Goal: Task Accomplishment & Management: Manage account settings

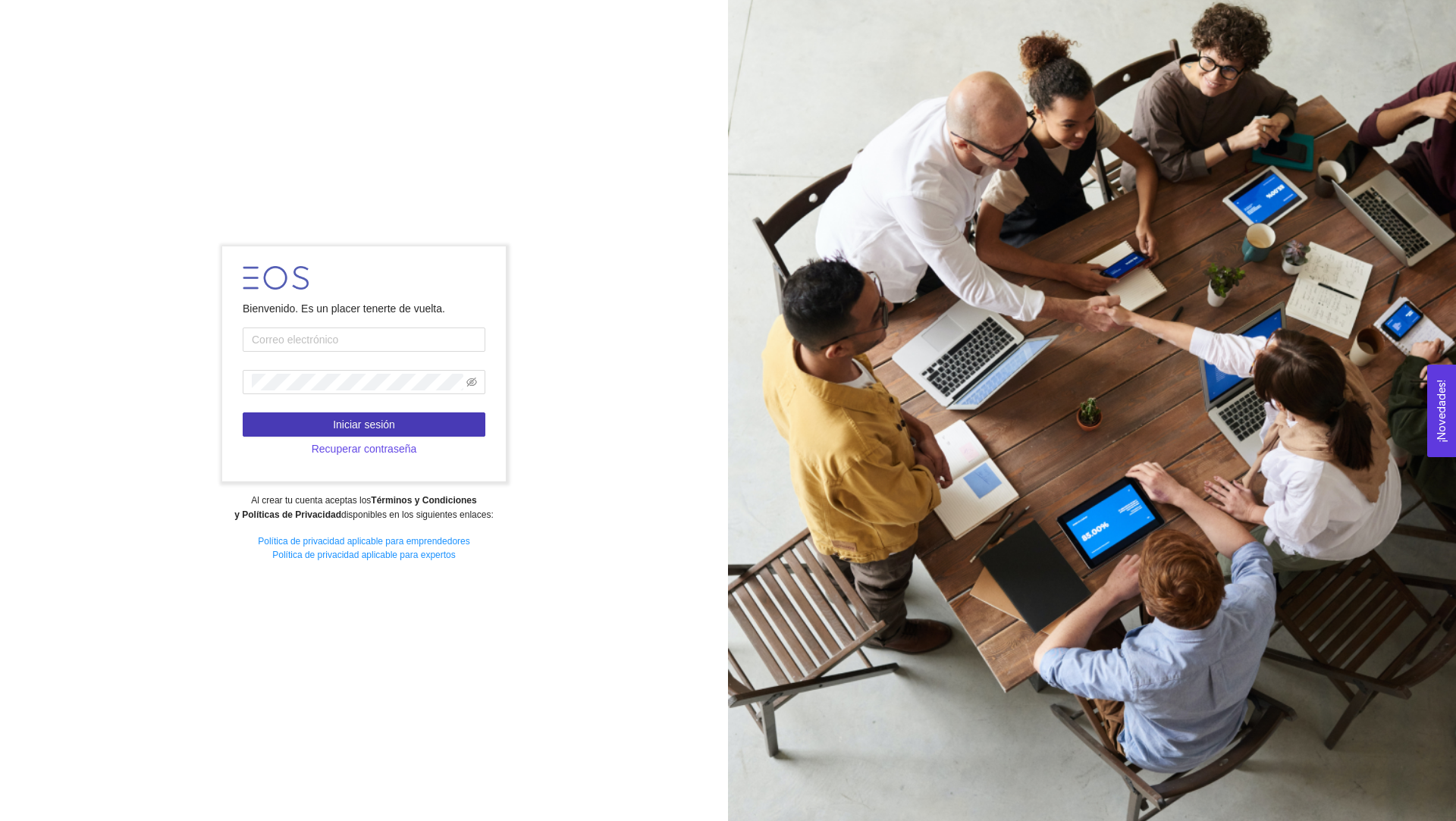
type input "[PERSON_NAME][EMAIL_ADDRESS][PERSON_NAME][DOMAIN_NAME]"
click at [399, 417] on button "Iniciar sesión" at bounding box center [364, 424] width 243 height 24
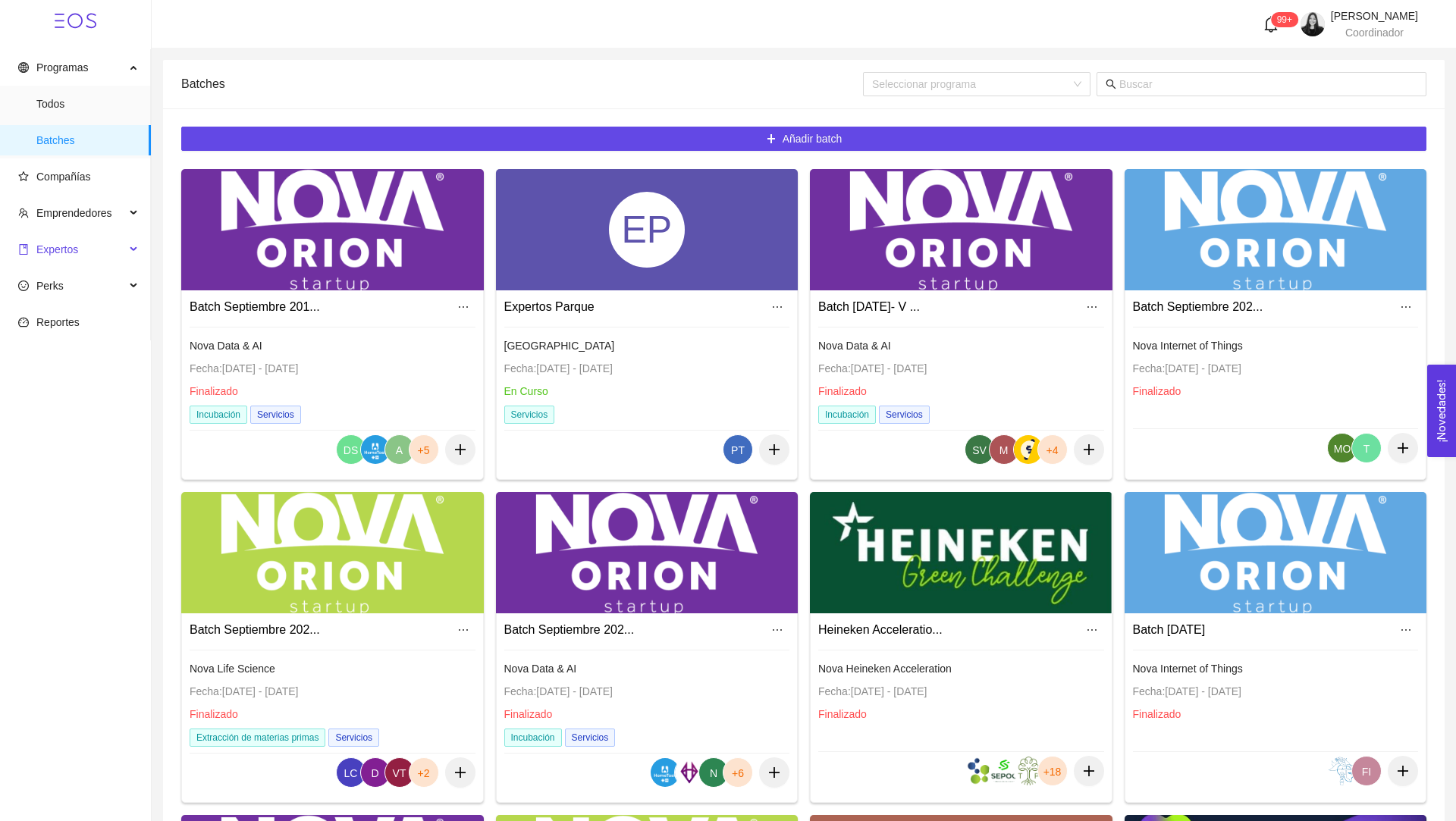
click at [58, 252] on span "Expertos" at bounding box center [57, 250] width 41 height 12
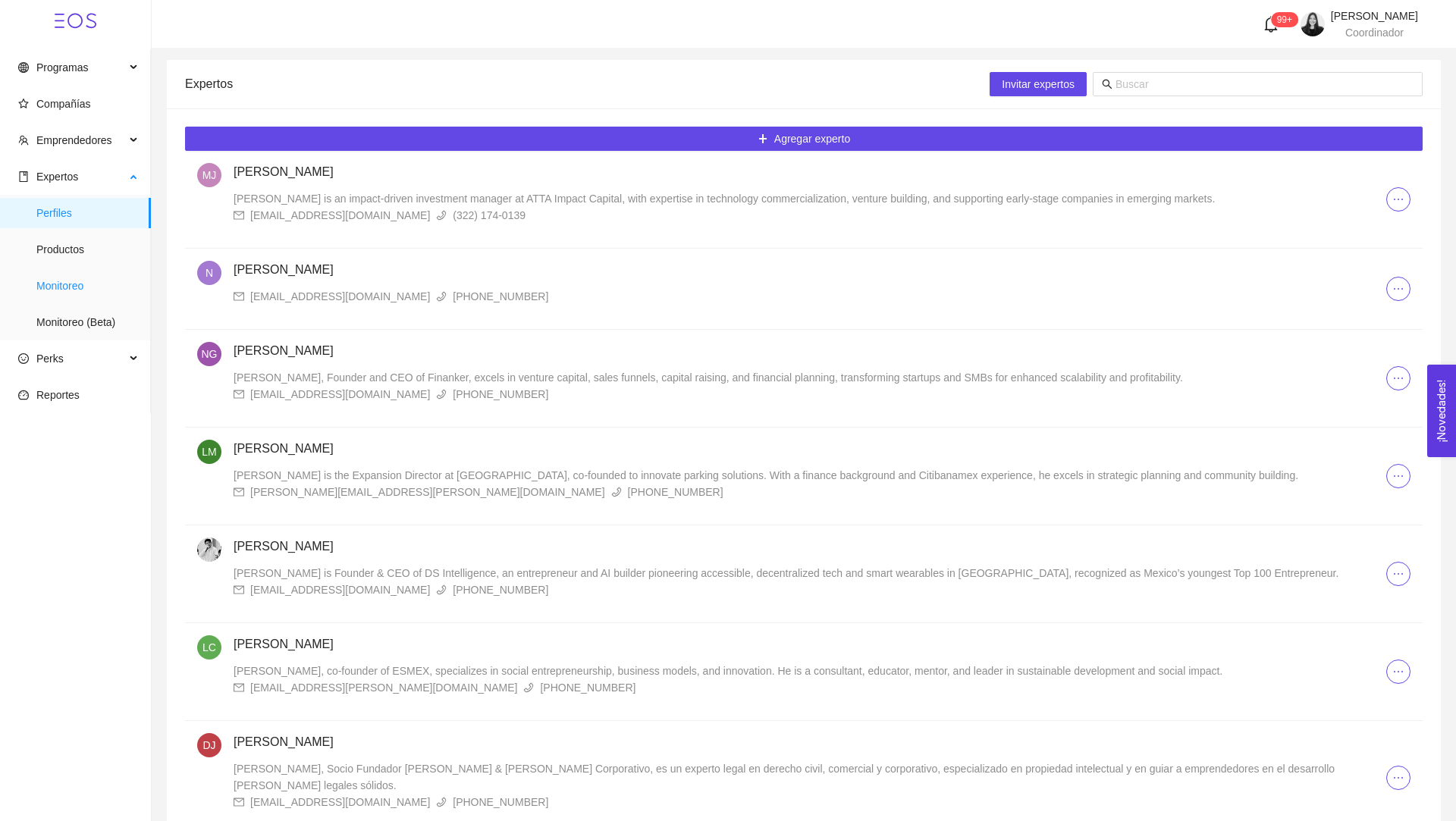
click at [76, 289] on span "Monitoreo" at bounding box center [87, 286] width 102 height 30
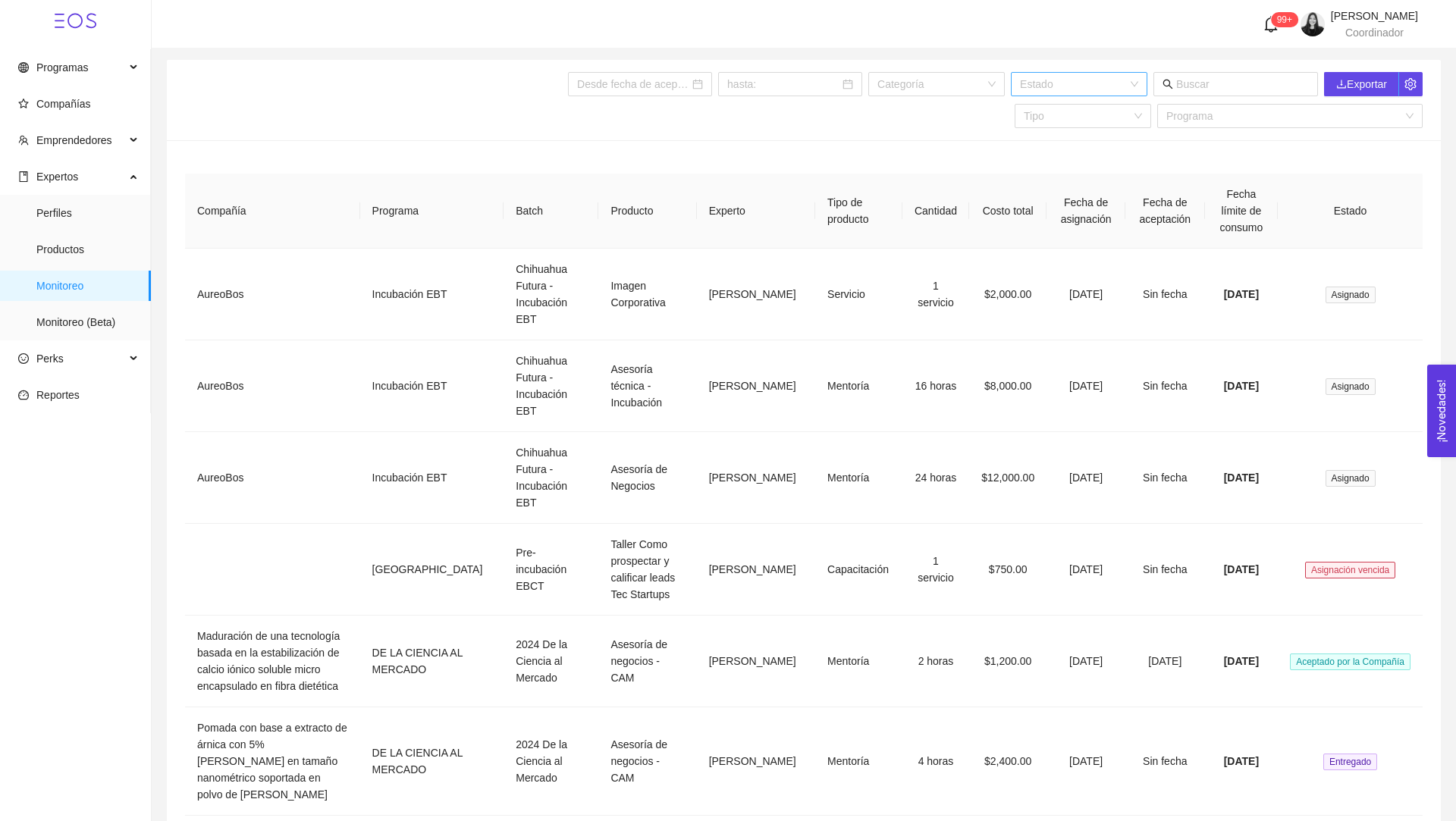
click at [1046, 80] on input "search" at bounding box center [1073, 84] width 108 height 22
click at [1062, 150] on div "Aceptado por la Compañía" at bounding box center [1091, 139] width 137 height 24
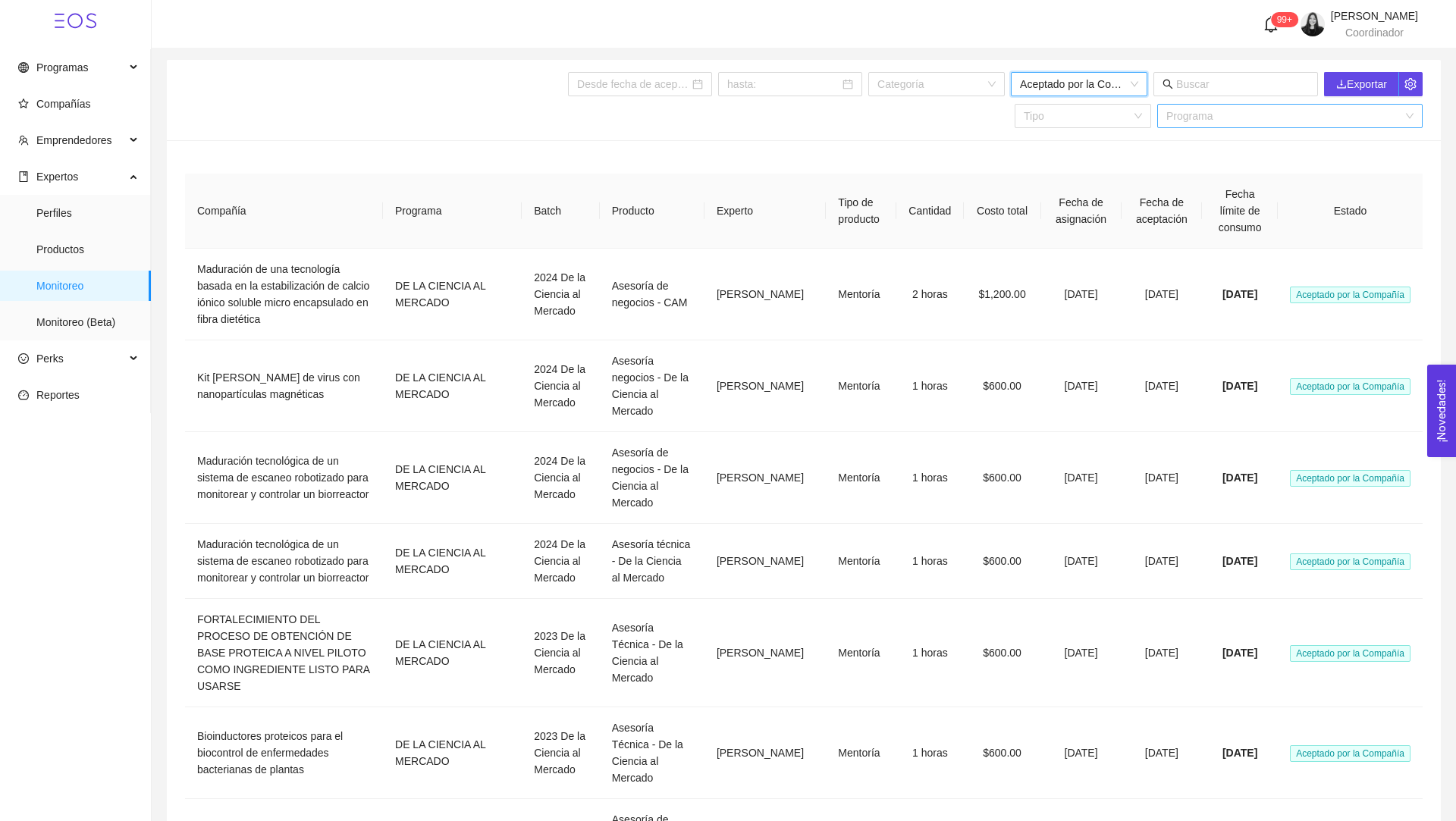
click at [1194, 120] on input "search" at bounding box center [1284, 116] width 237 height 22
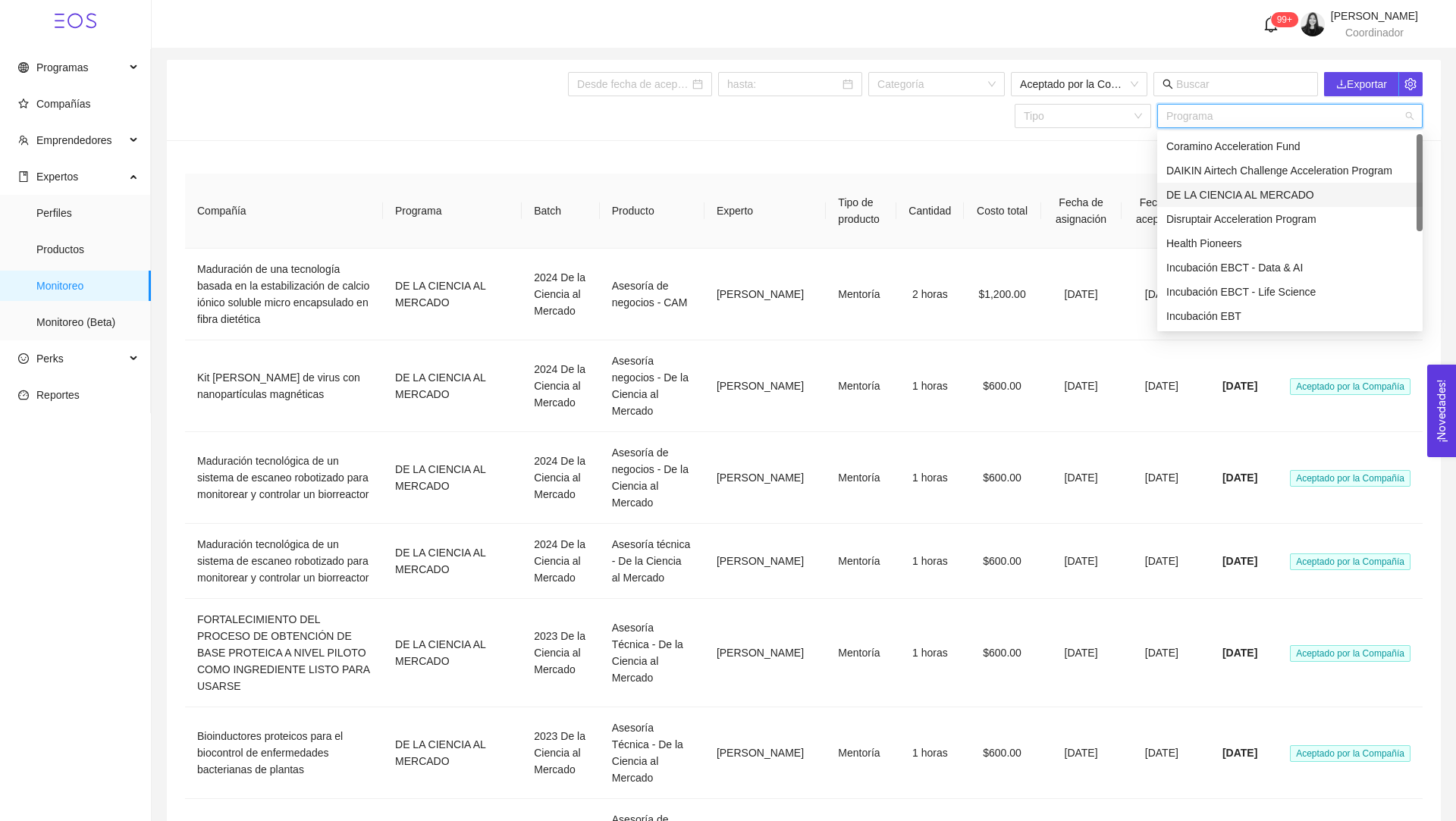
click at [1206, 195] on div "DE LA CIENCIA AL MERCADO" at bounding box center [1289, 194] width 247 height 16
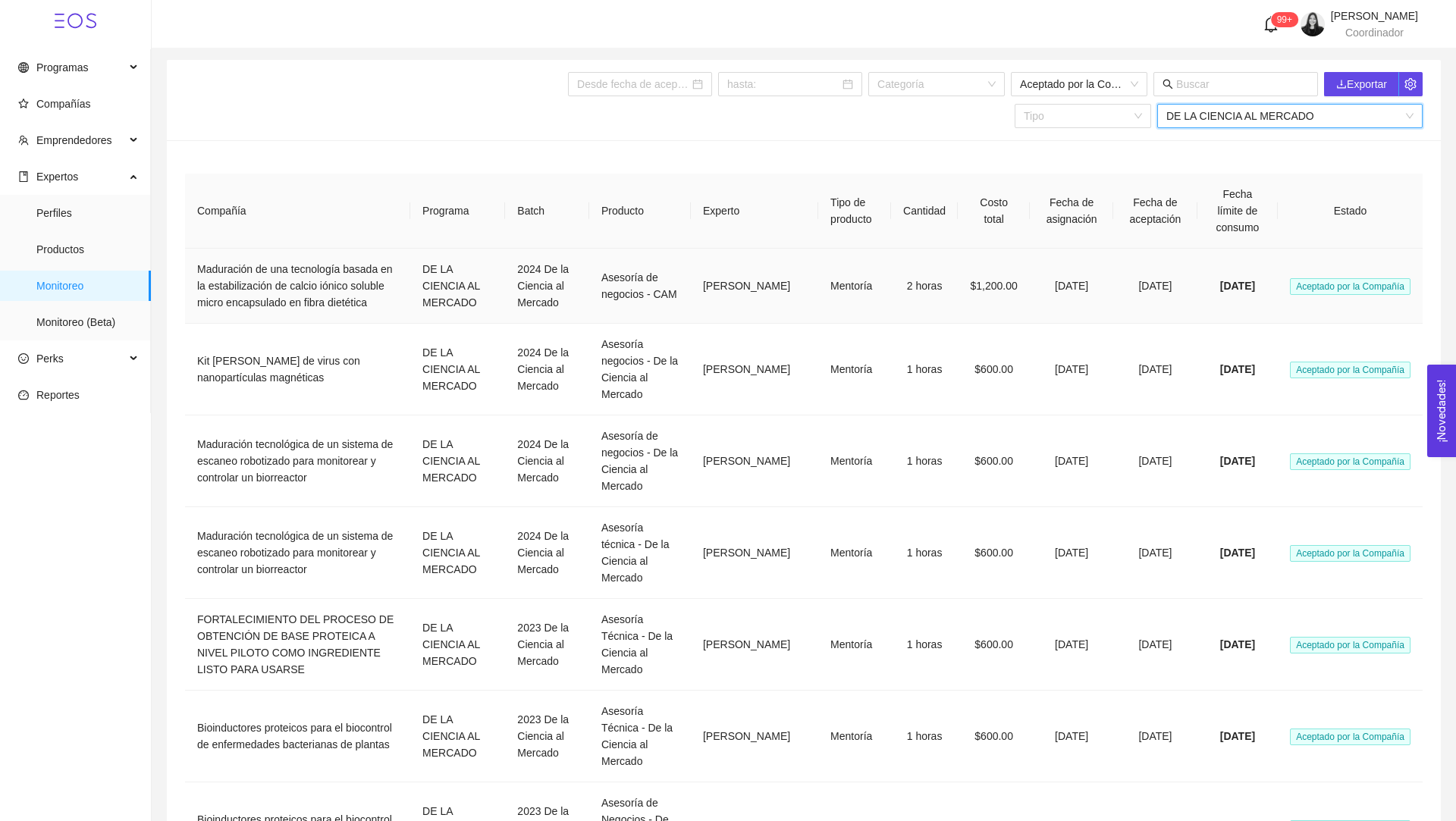
scroll to position [49, 0]
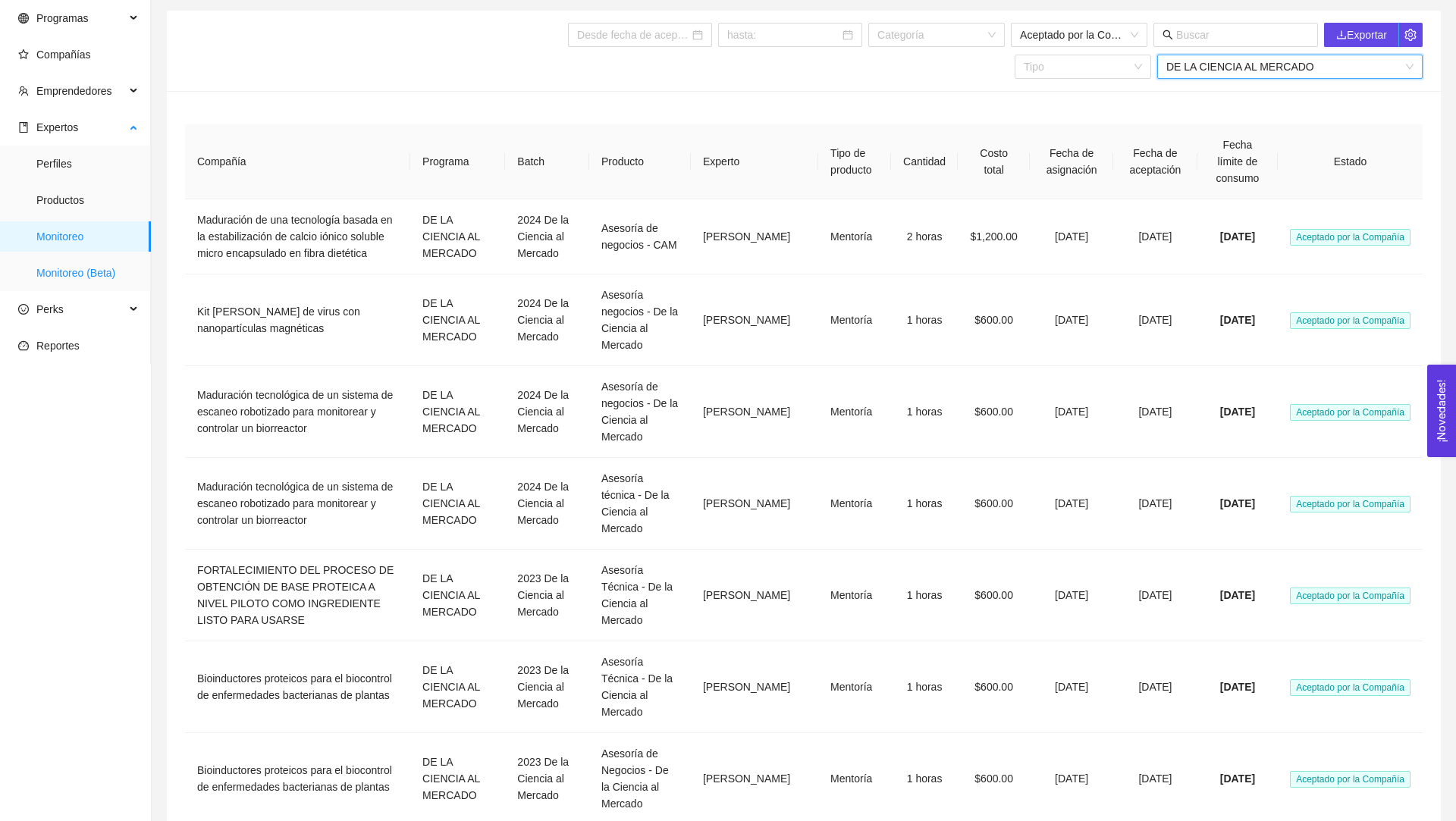
click at [83, 276] on span "Monitoreo (Beta)" at bounding box center [87, 273] width 102 height 30
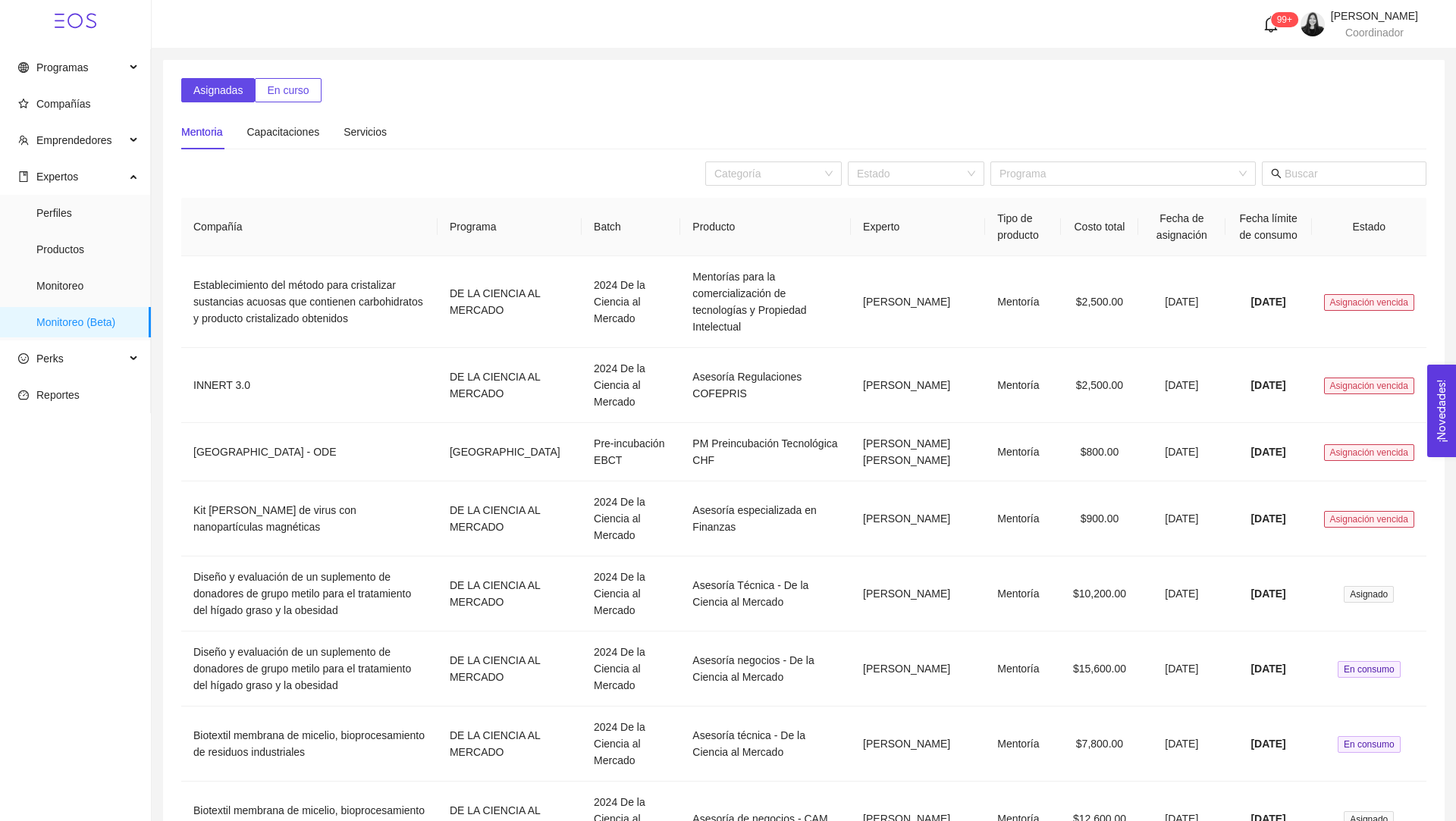
click at [297, 99] on button "En curso" at bounding box center [287, 90] width 66 height 24
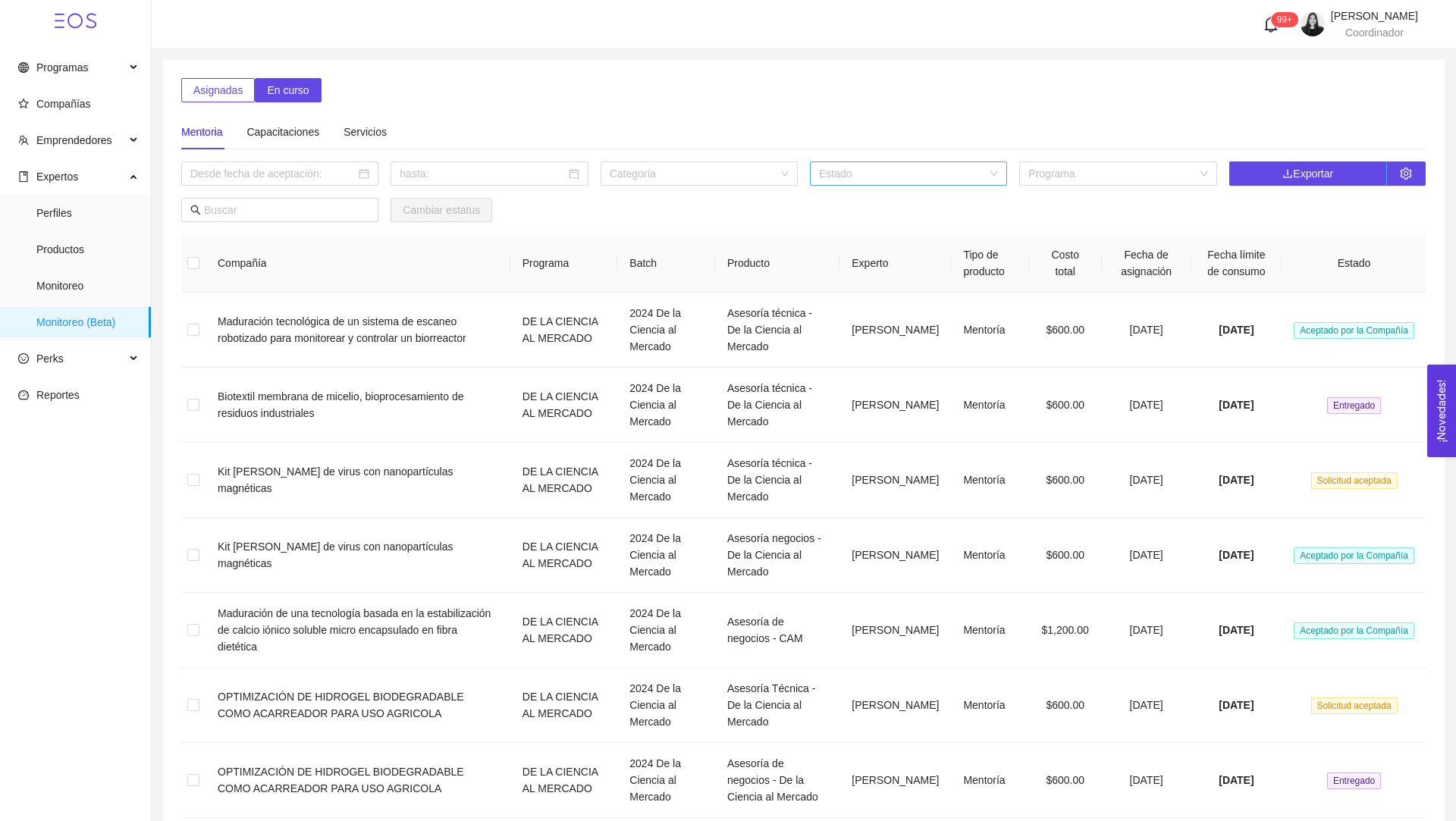
click at [901, 178] on input "search" at bounding box center [904, 174] width 169 height 22
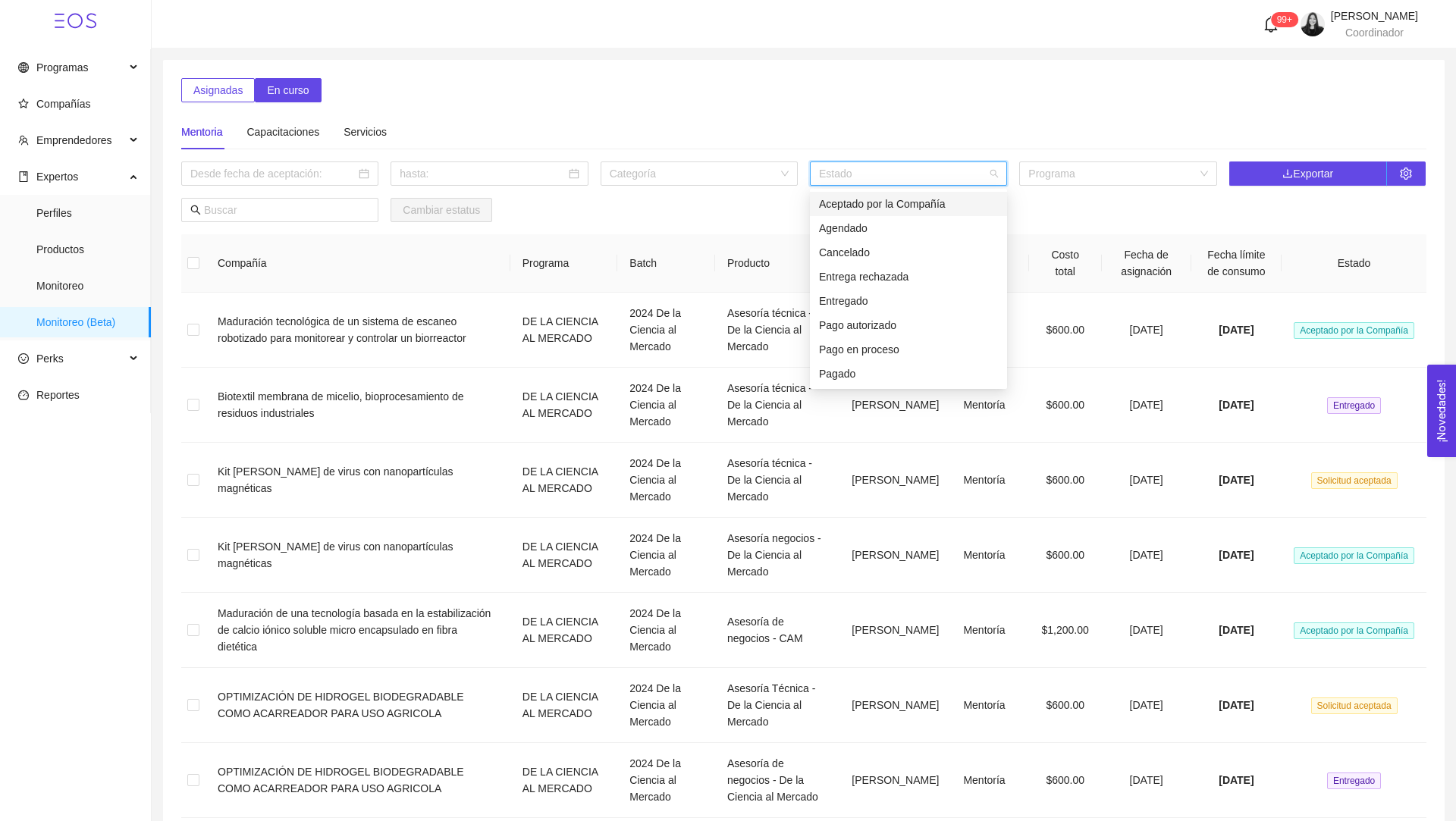
click at [910, 201] on div "Aceptado por la Compañía" at bounding box center [909, 203] width 179 height 16
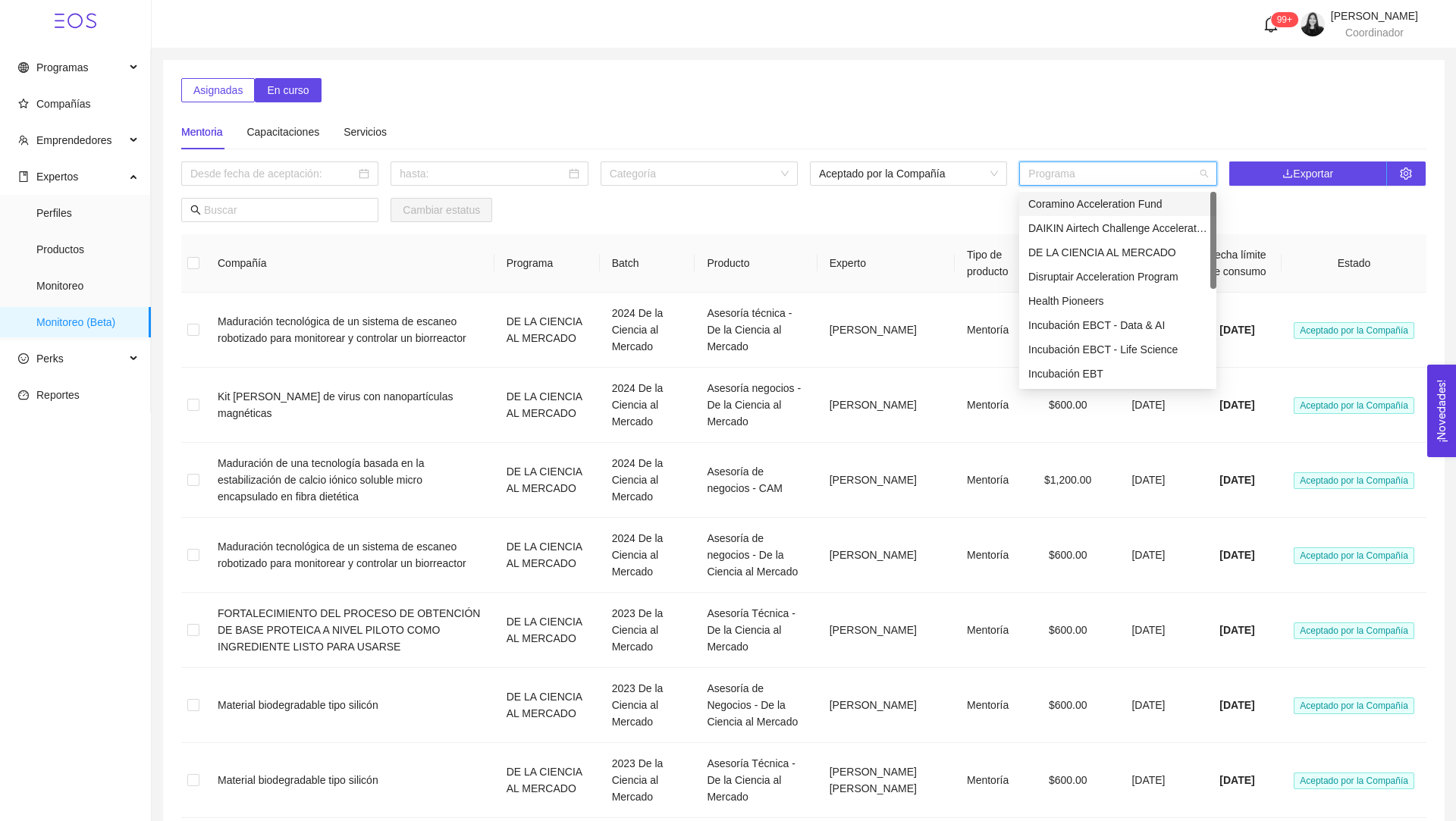
click at [1080, 176] on input "search" at bounding box center [1113, 174] width 169 height 22
click at [1076, 250] on div "DE LA CIENCIA AL MERCADO" at bounding box center [1118, 252] width 179 height 16
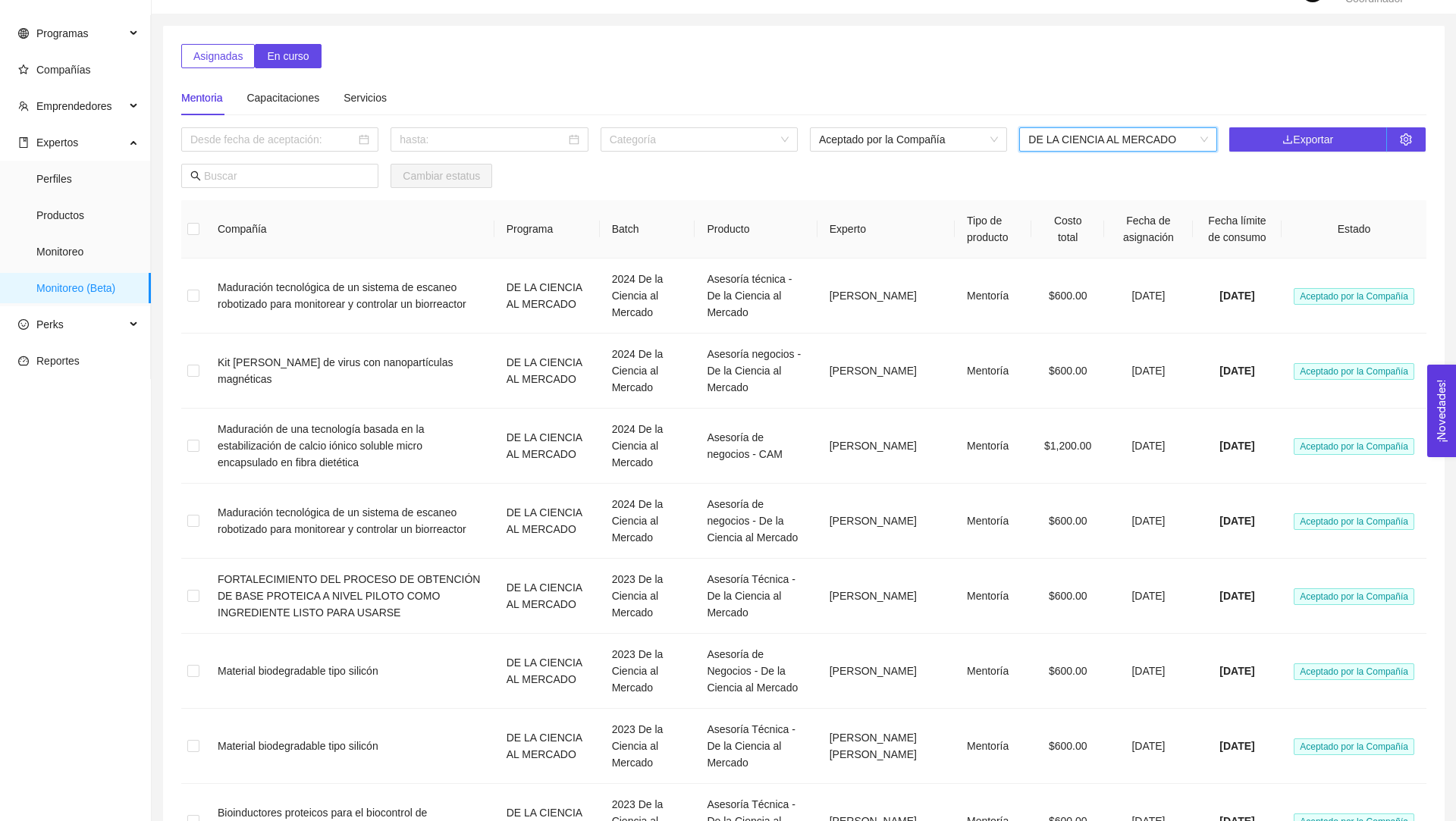
scroll to position [40, 0]
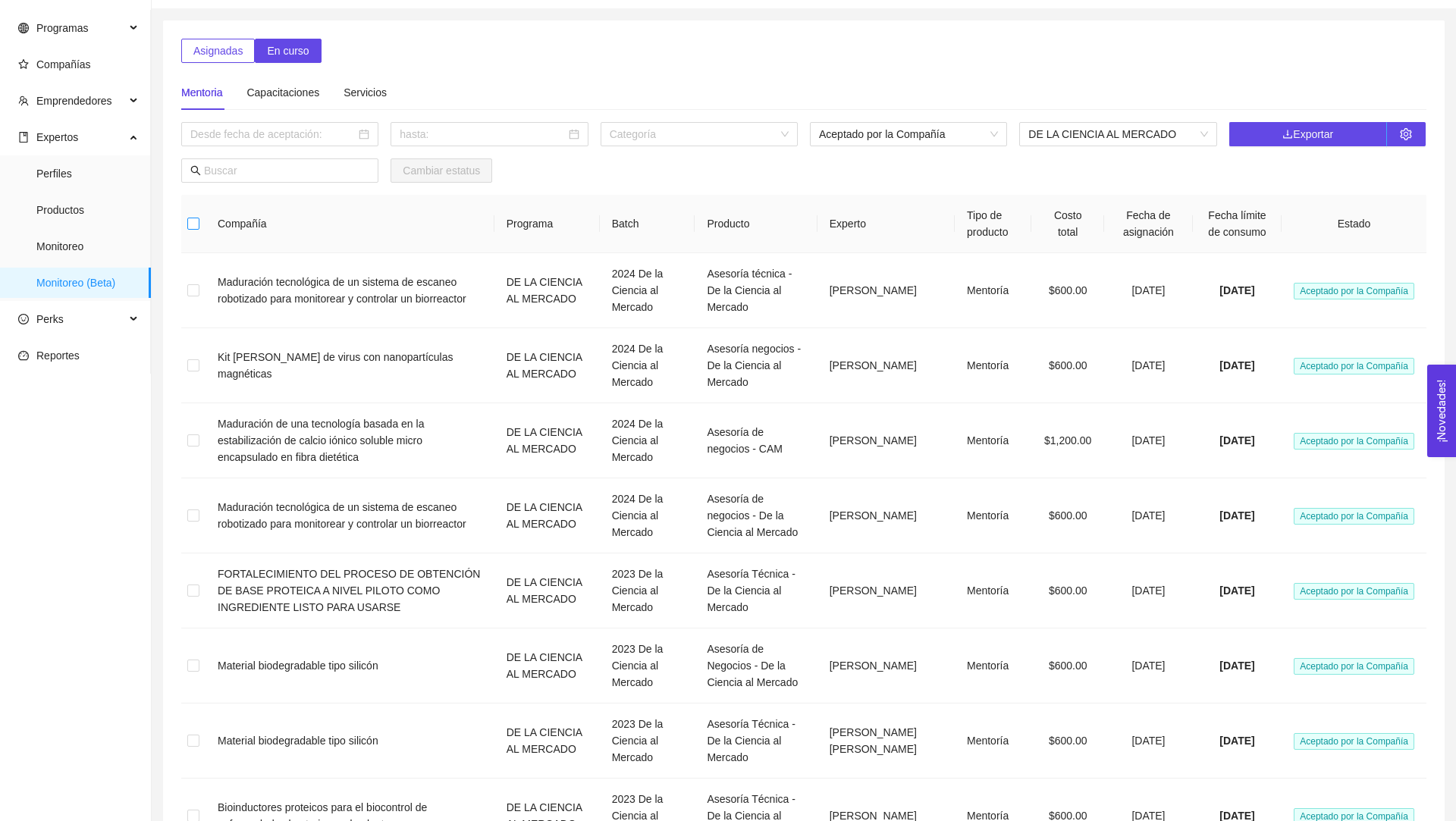
click at [192, 225] on input "checkbox" at bounding box center [194, 224] width 12 height 12
checkbox input "true"
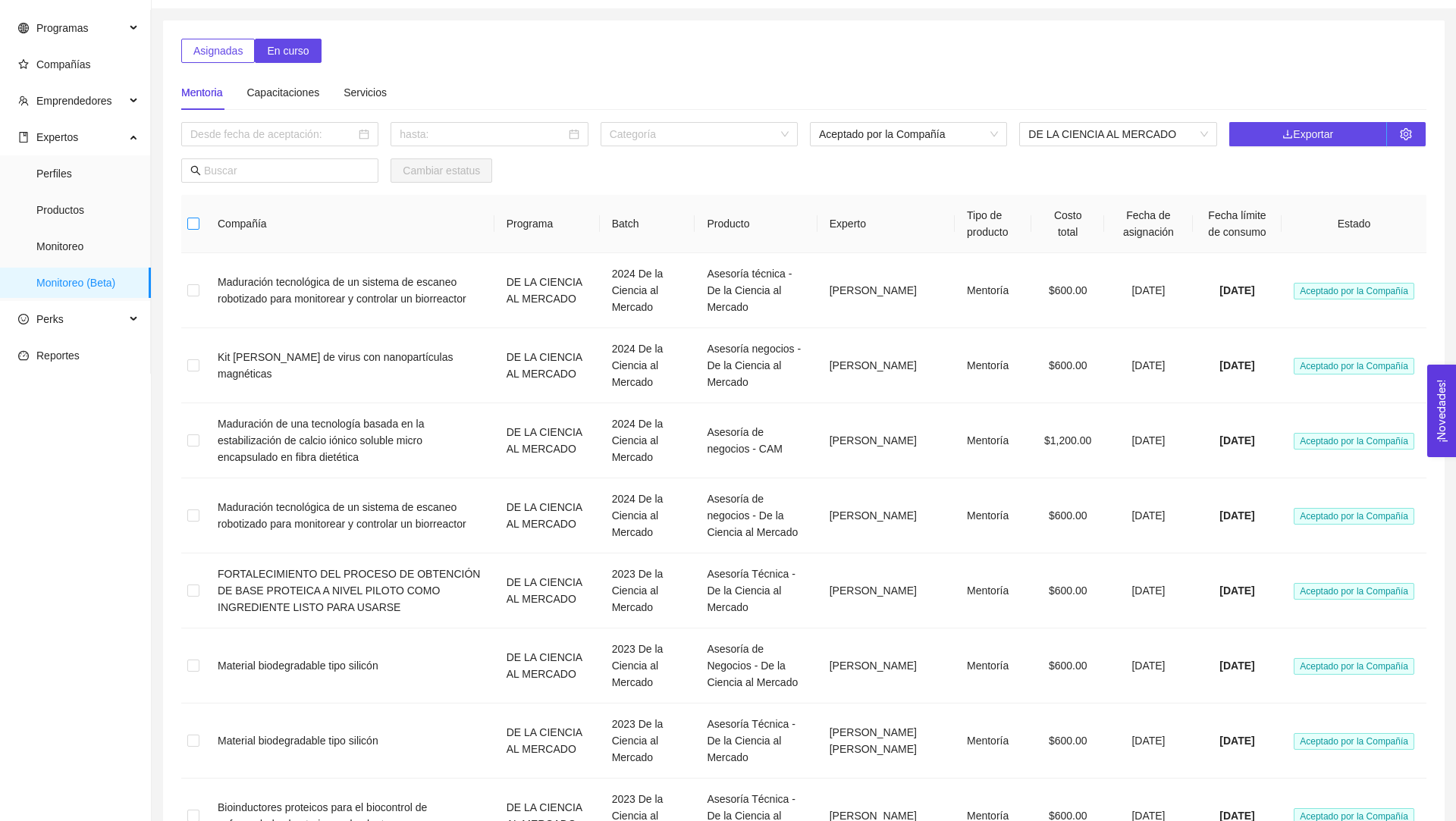
checkbox input "true"
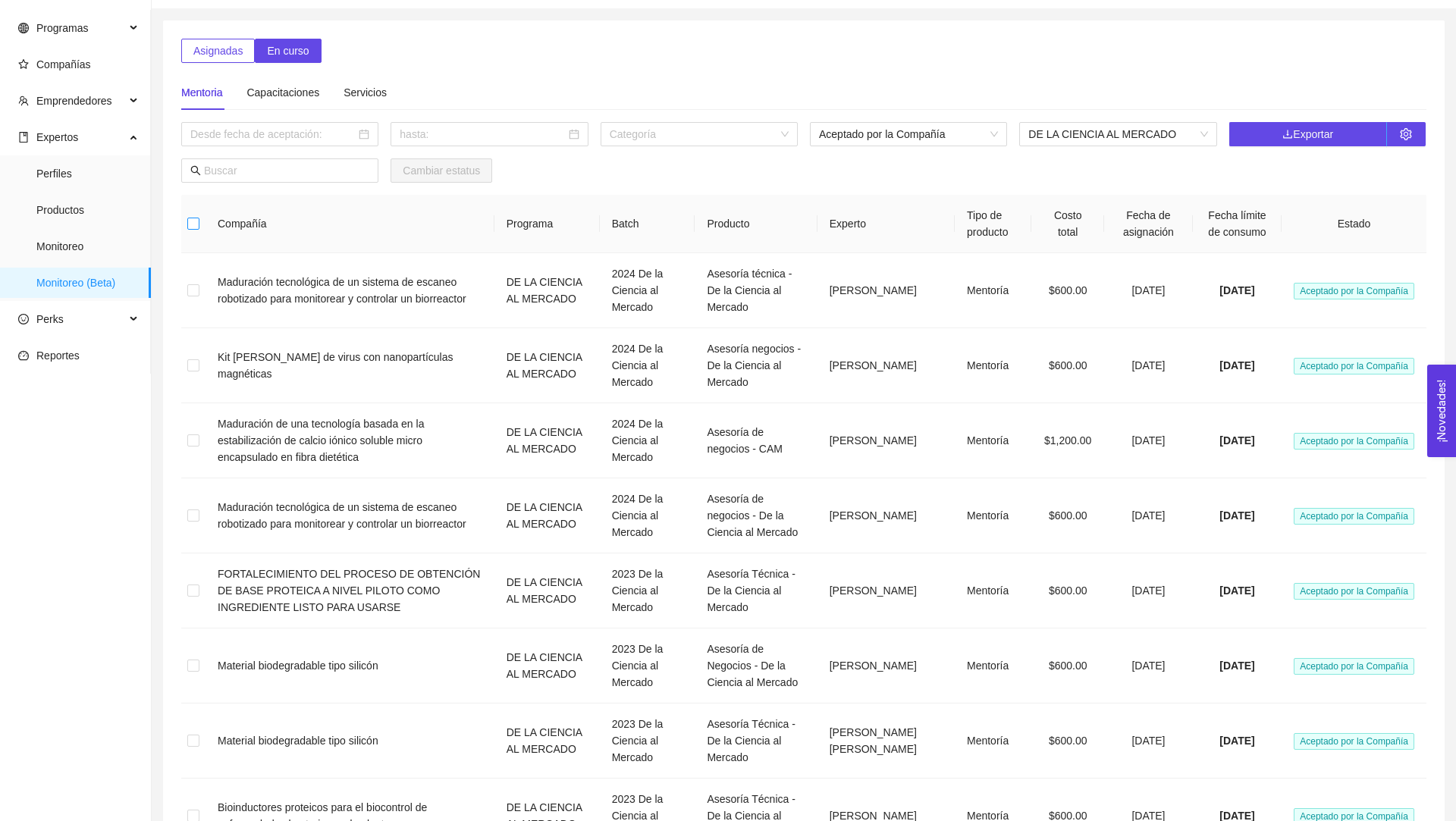
checkbox input "true"
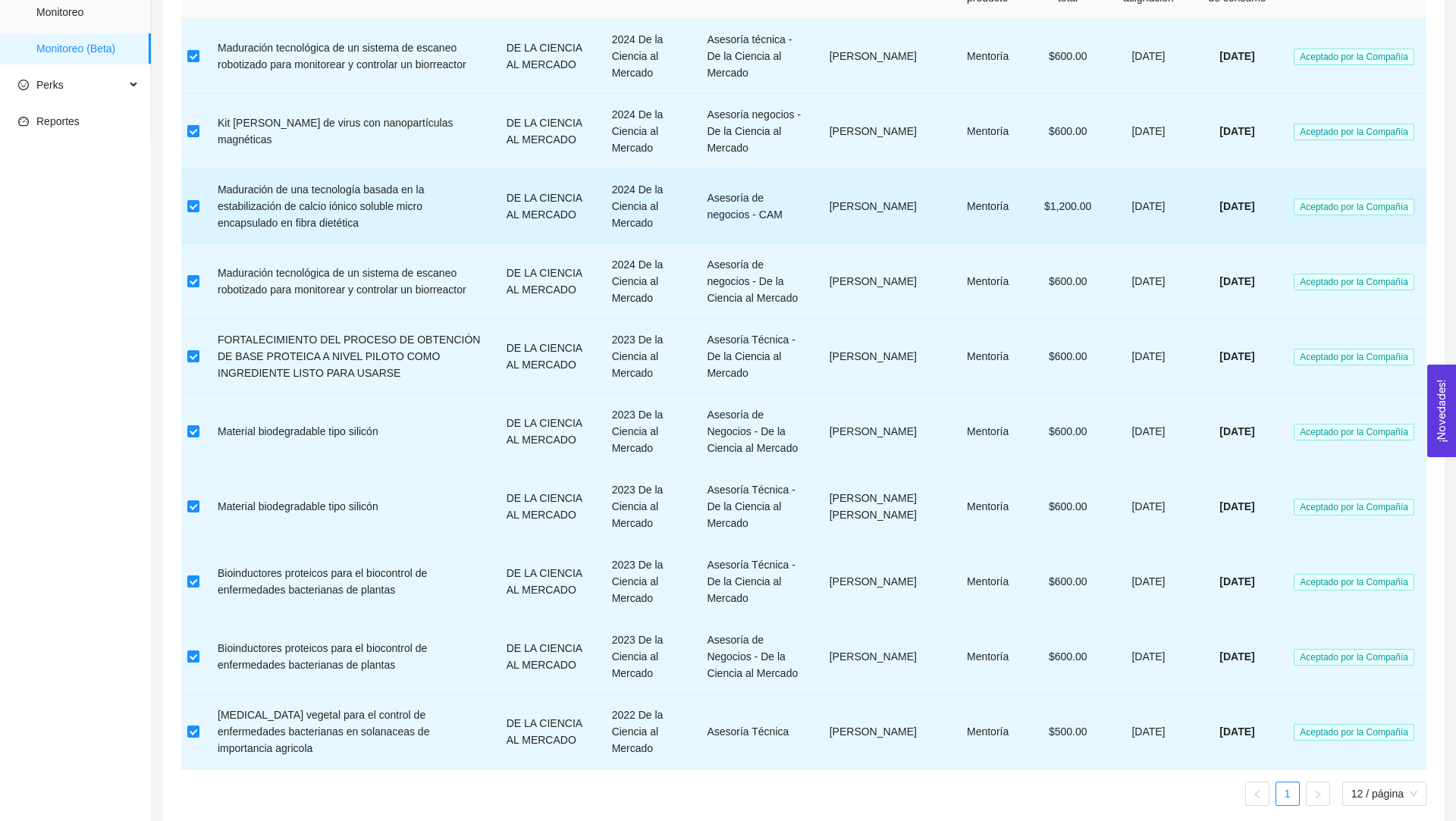
scroll to position [314, 0]
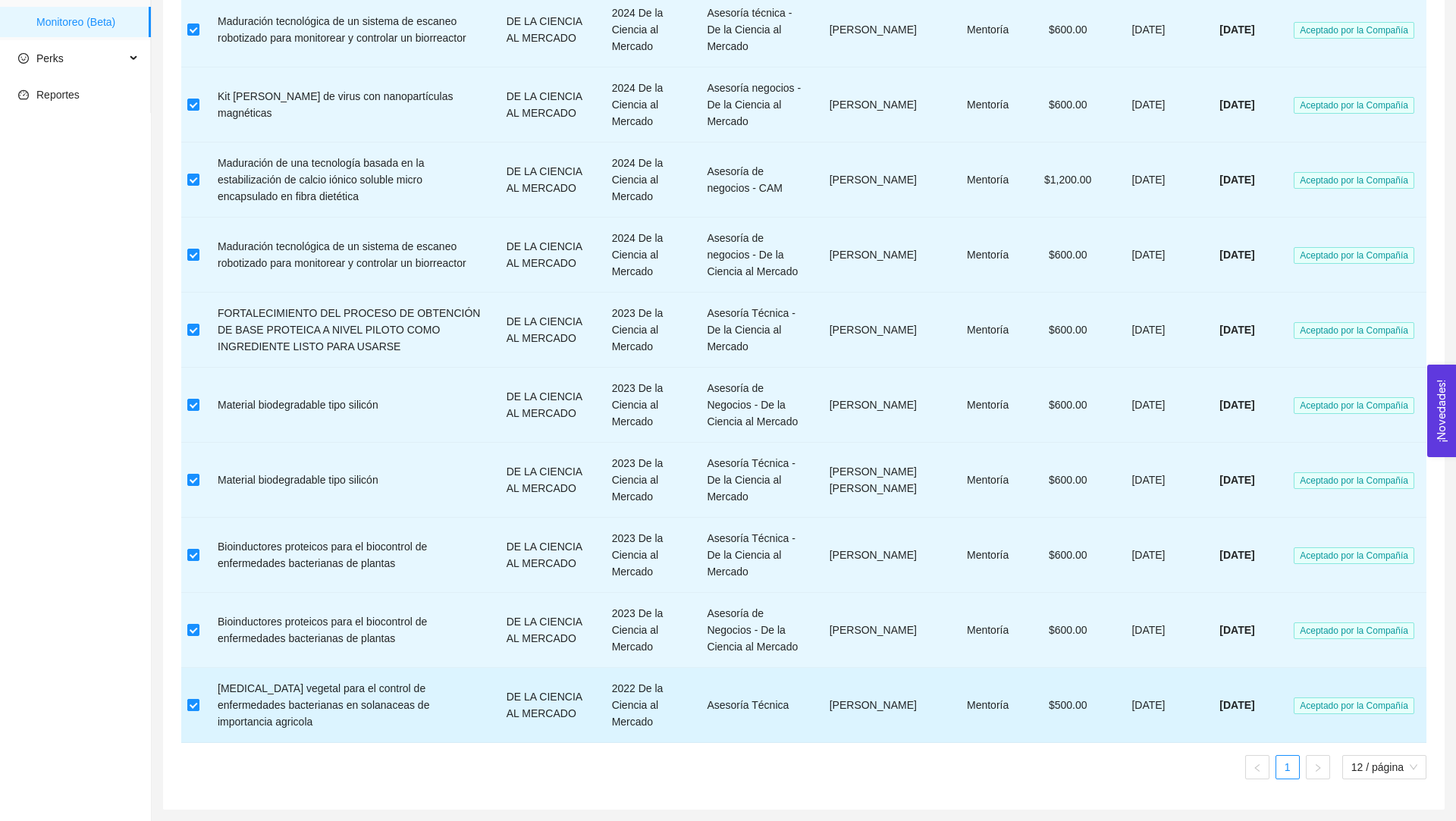
click at [195, 699] on input "checkbox" at bounding box center [194, 705] width 12 height 12
checkbox input "false"
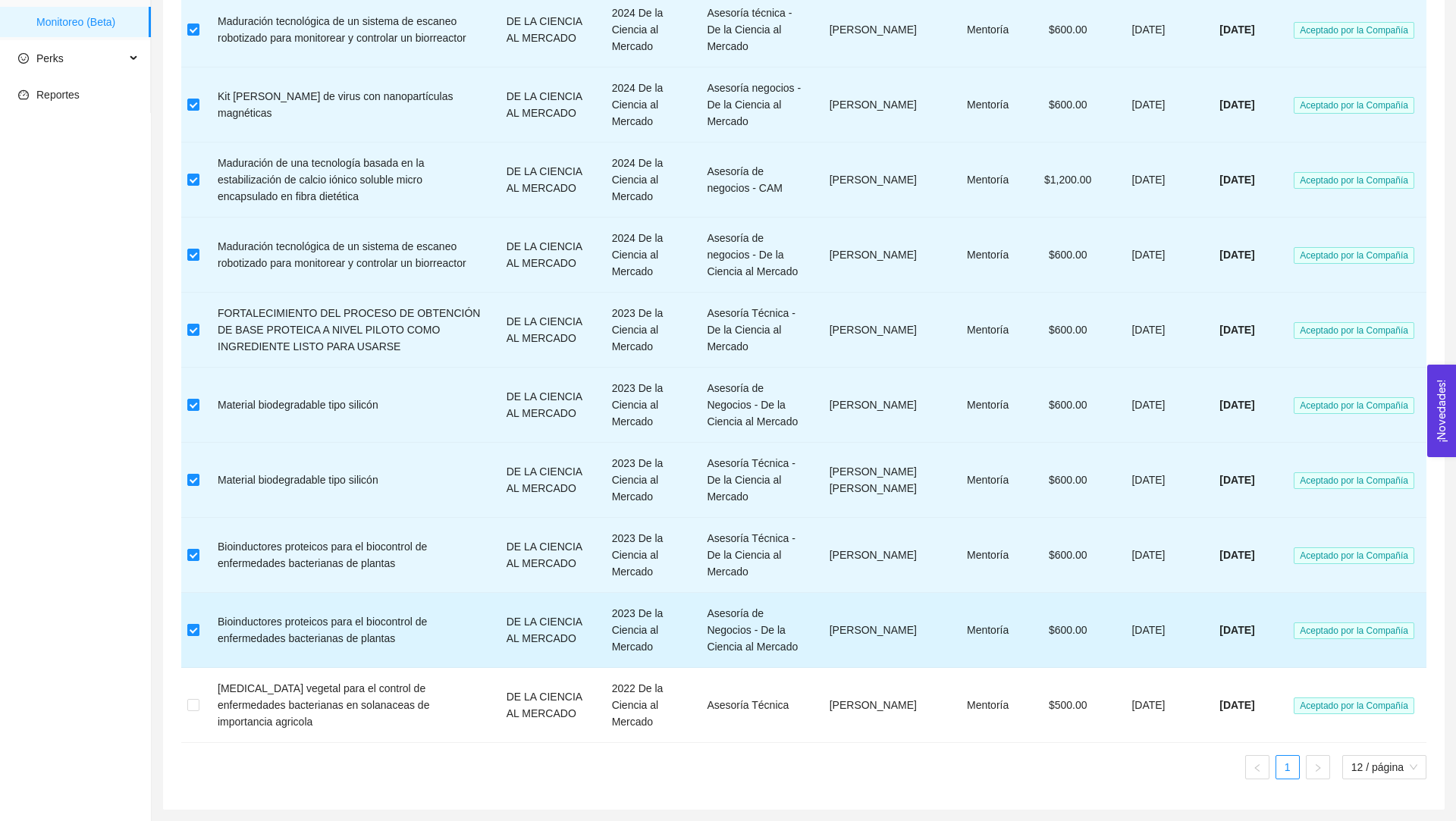
click at [195, 627] on input "checkbox" at bounding box center [194, 630] width 12 height 12
checkbox input "false"
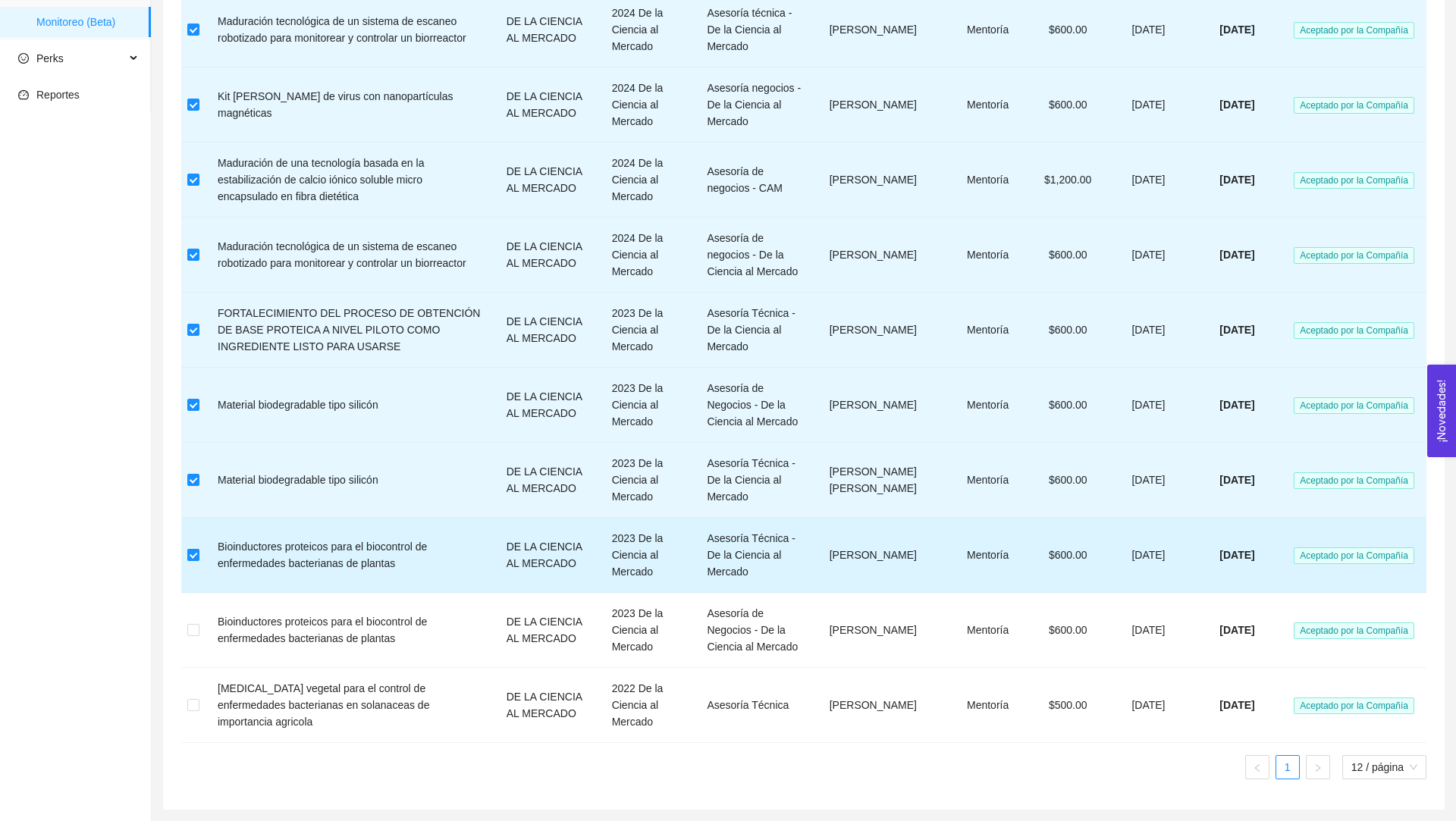
click at [196, 552] on input "checkbox" at bounding box center [194, 555] width 12 height 12
checkbox input "false"
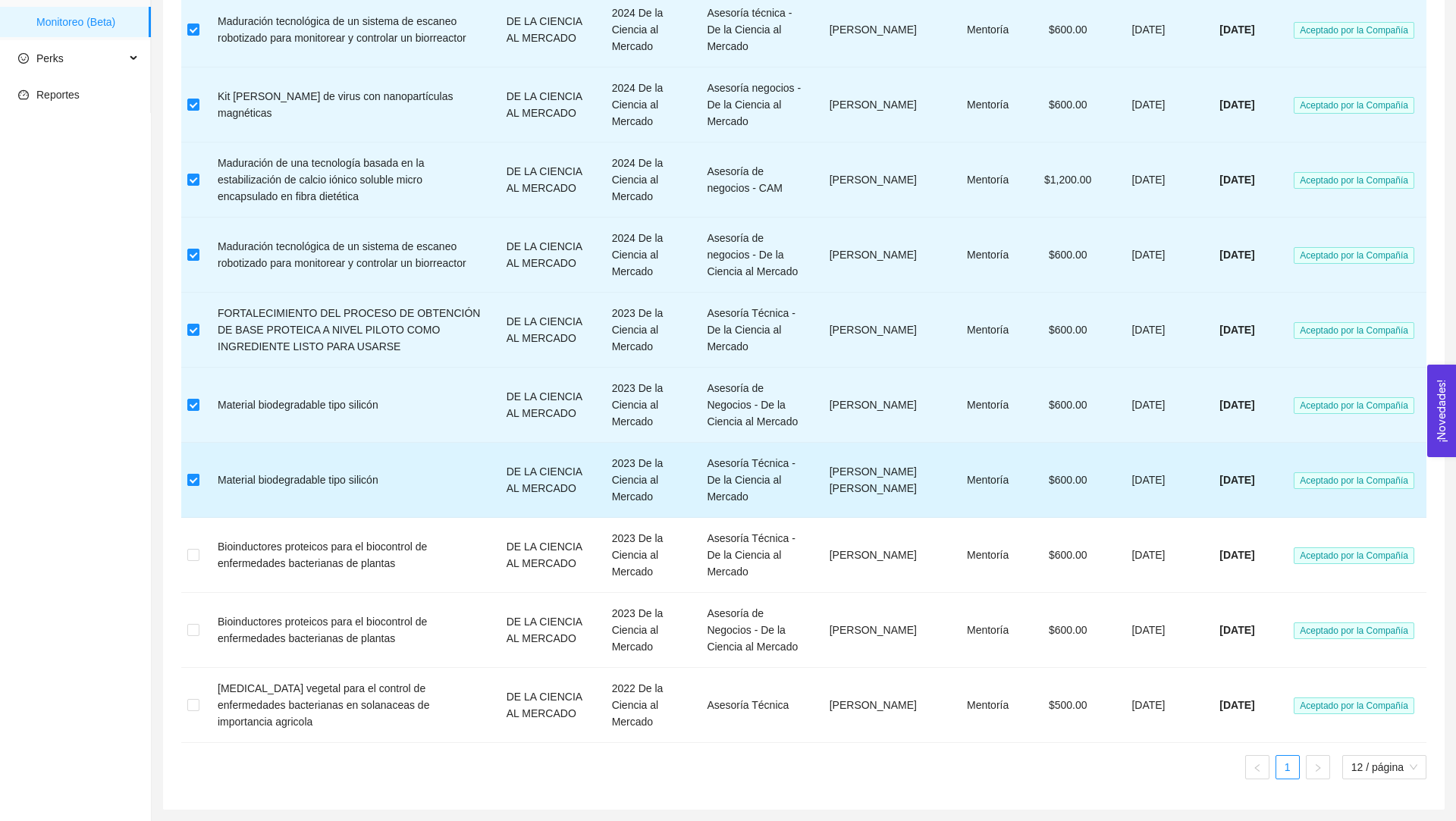
click at [194, 478] on input "checkbox" at bounding box center [194, 480] width 12 height 12
checkbox input "false"
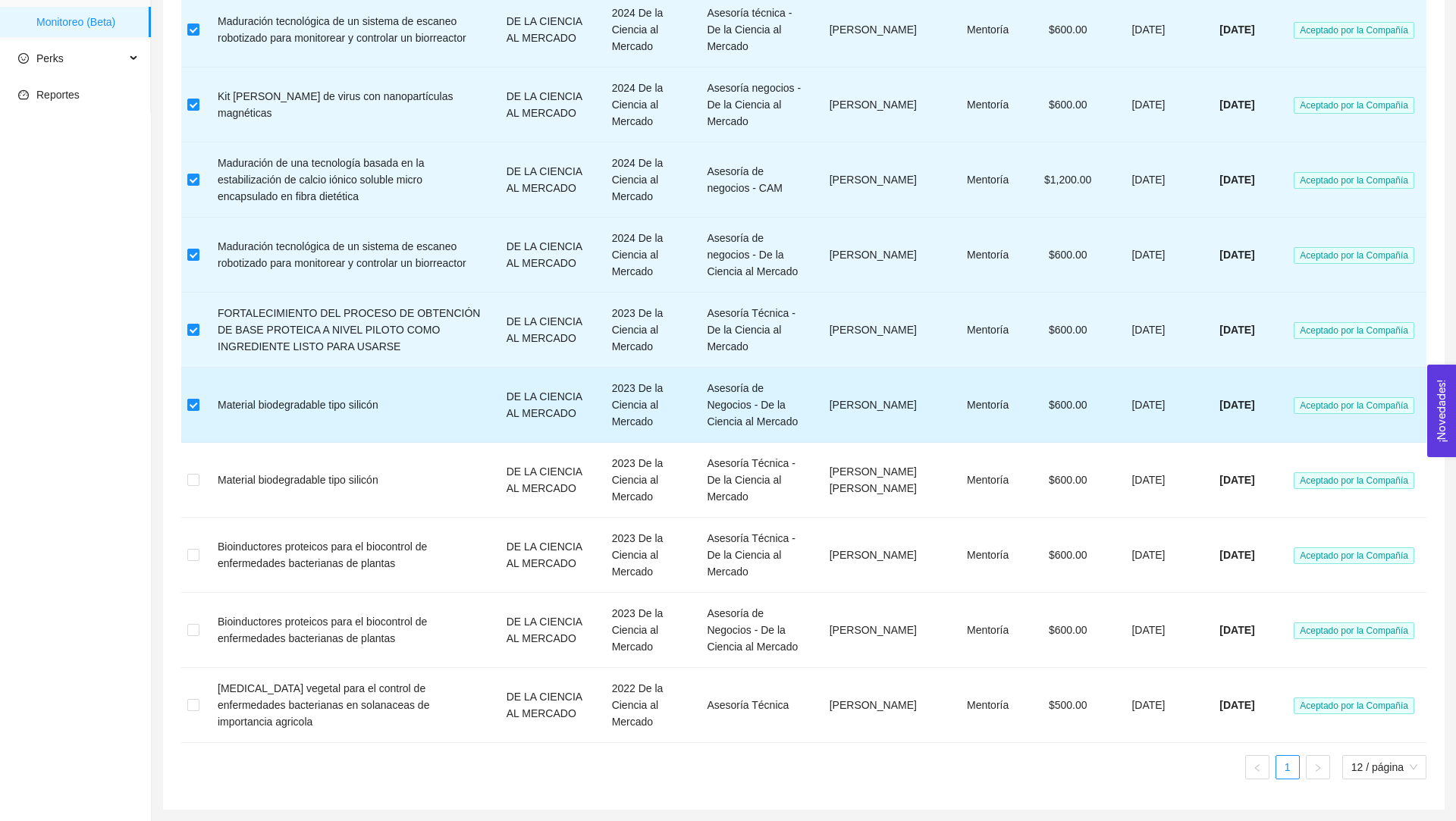
click at [194, 409] on input "checkbox" at bounding box center [194, 404] width 12 height 12
checkbox input "false"
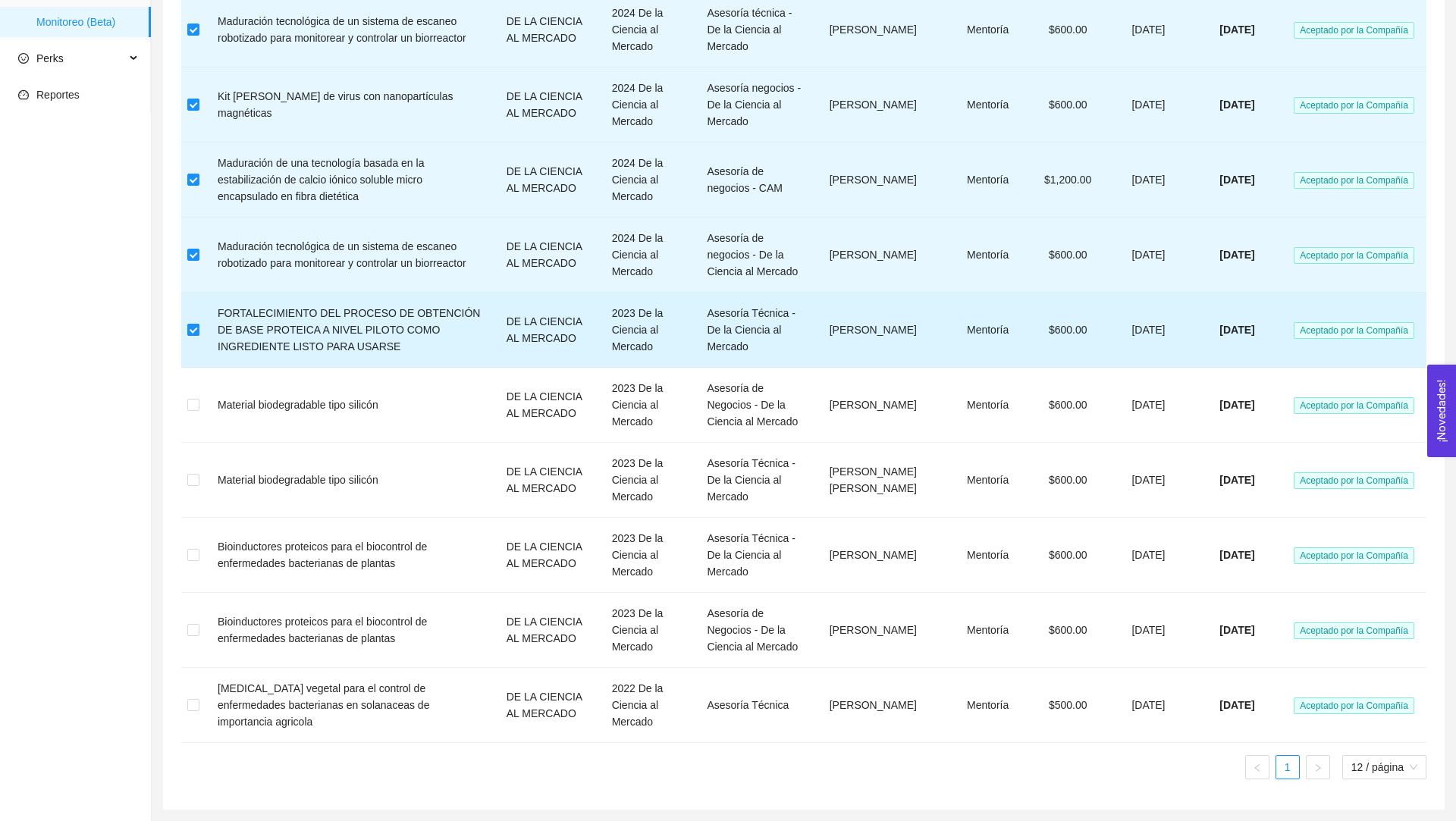
click at [196, 324] on input "checkbox" at bounding box center [194, 330] width 12 height 12
checkbox input "false"
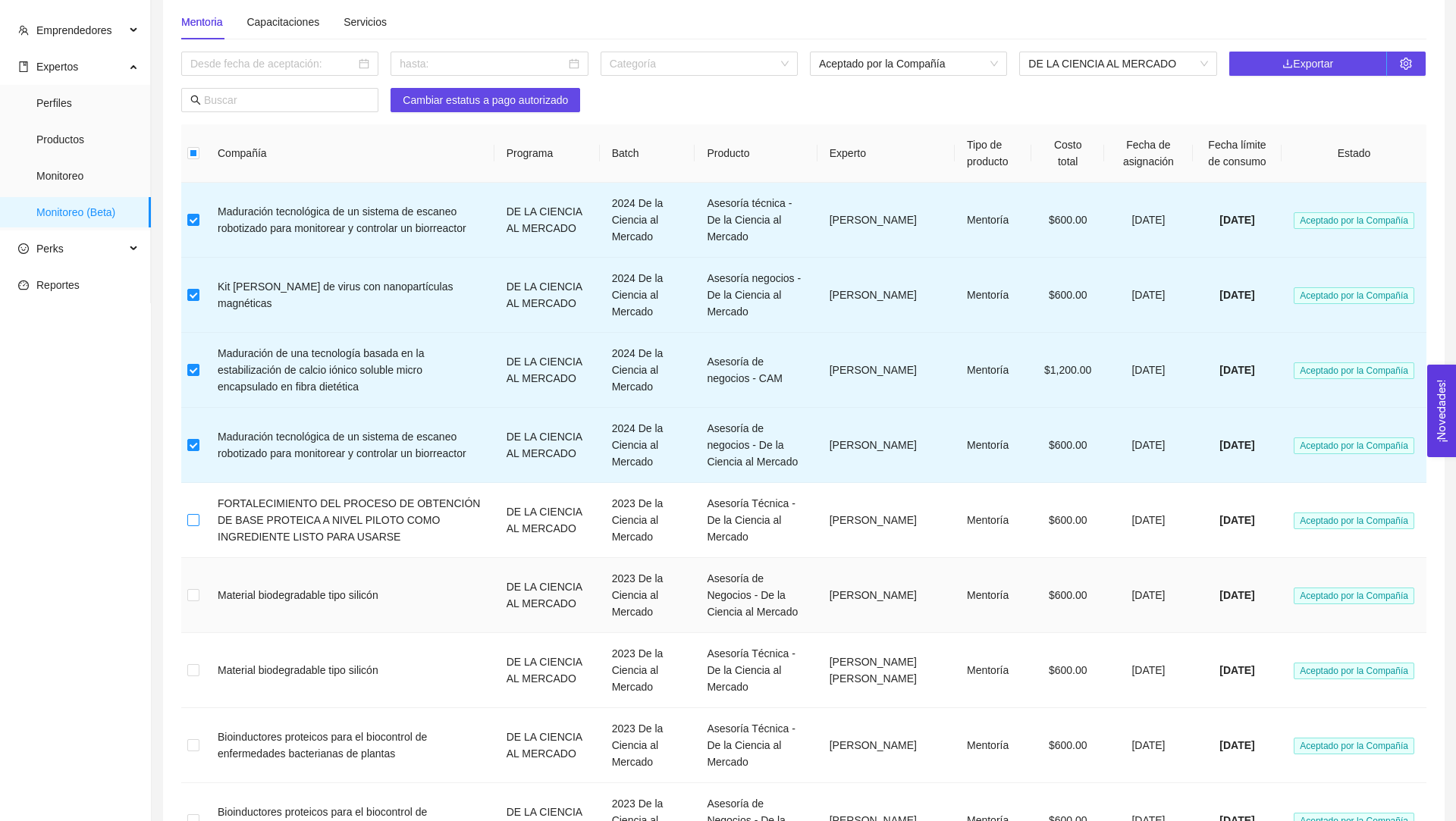
scroll to position [104, 0]
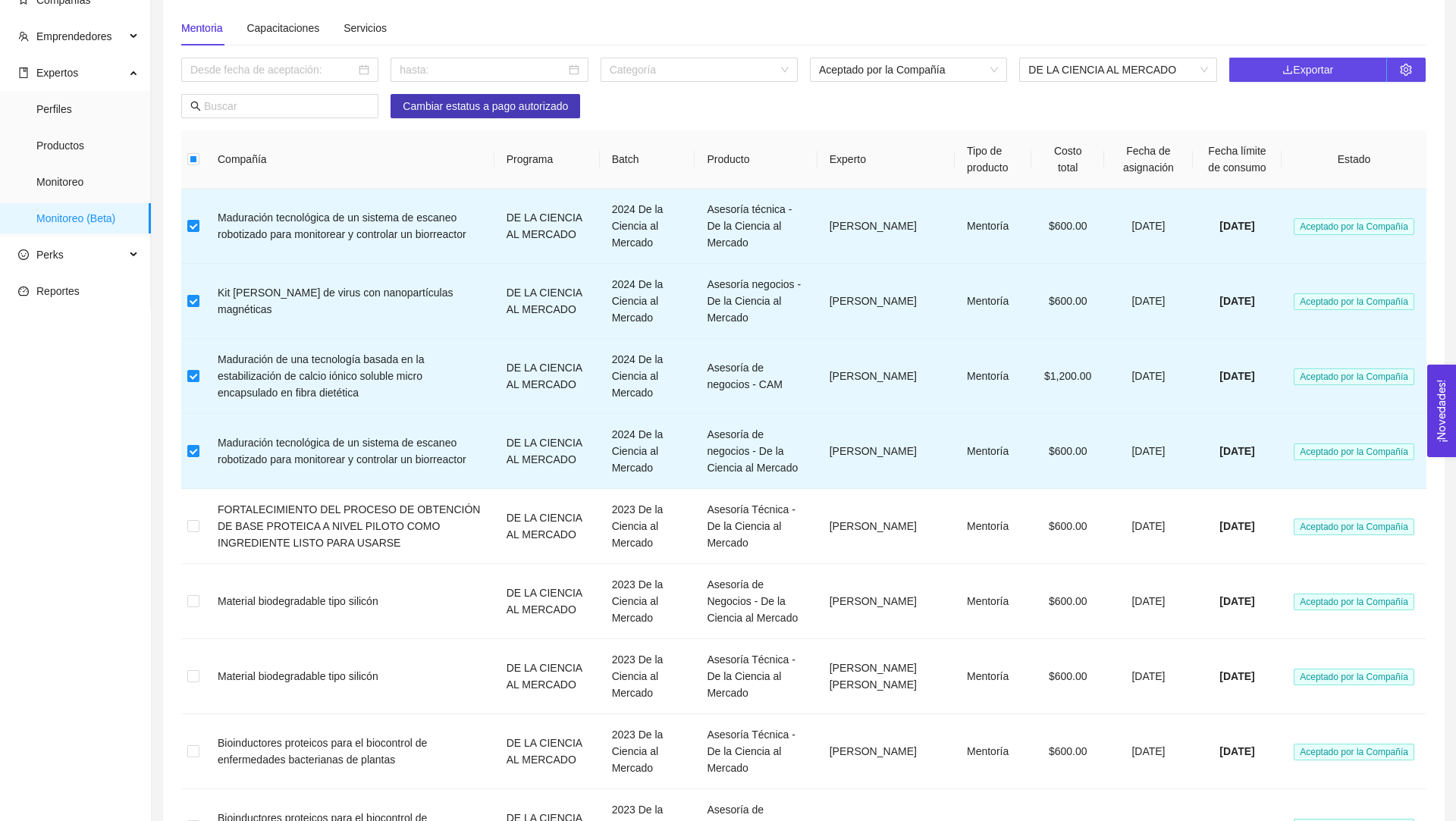
click at [512, 108] on span "Cambiar estatus a pago autorizado" at bounding box center [485, 106] width 165 height 16
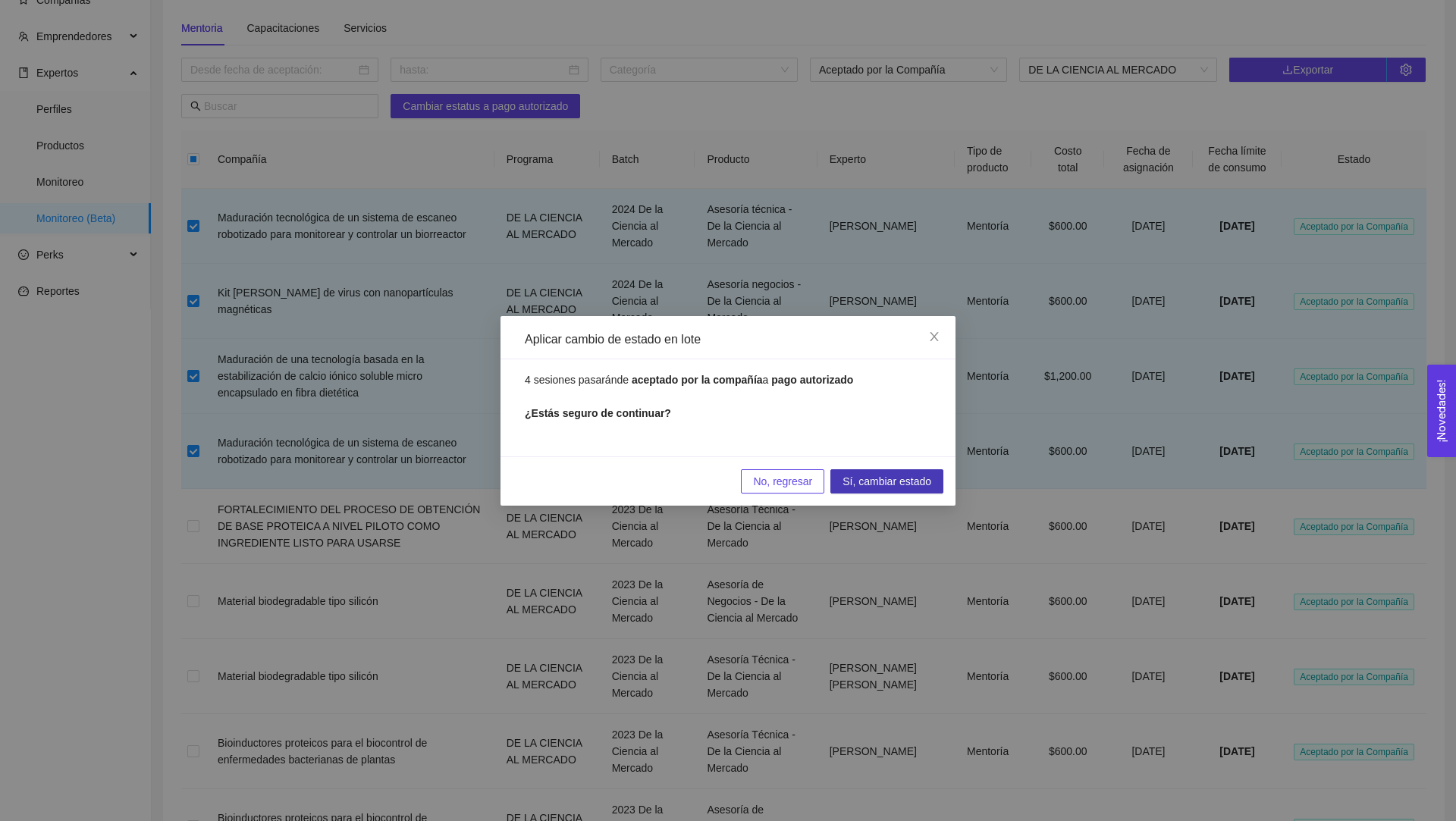
click at [858, 482] on span "Sí, cambiar estado" at bounding box center [886, 481] width 89 height 16
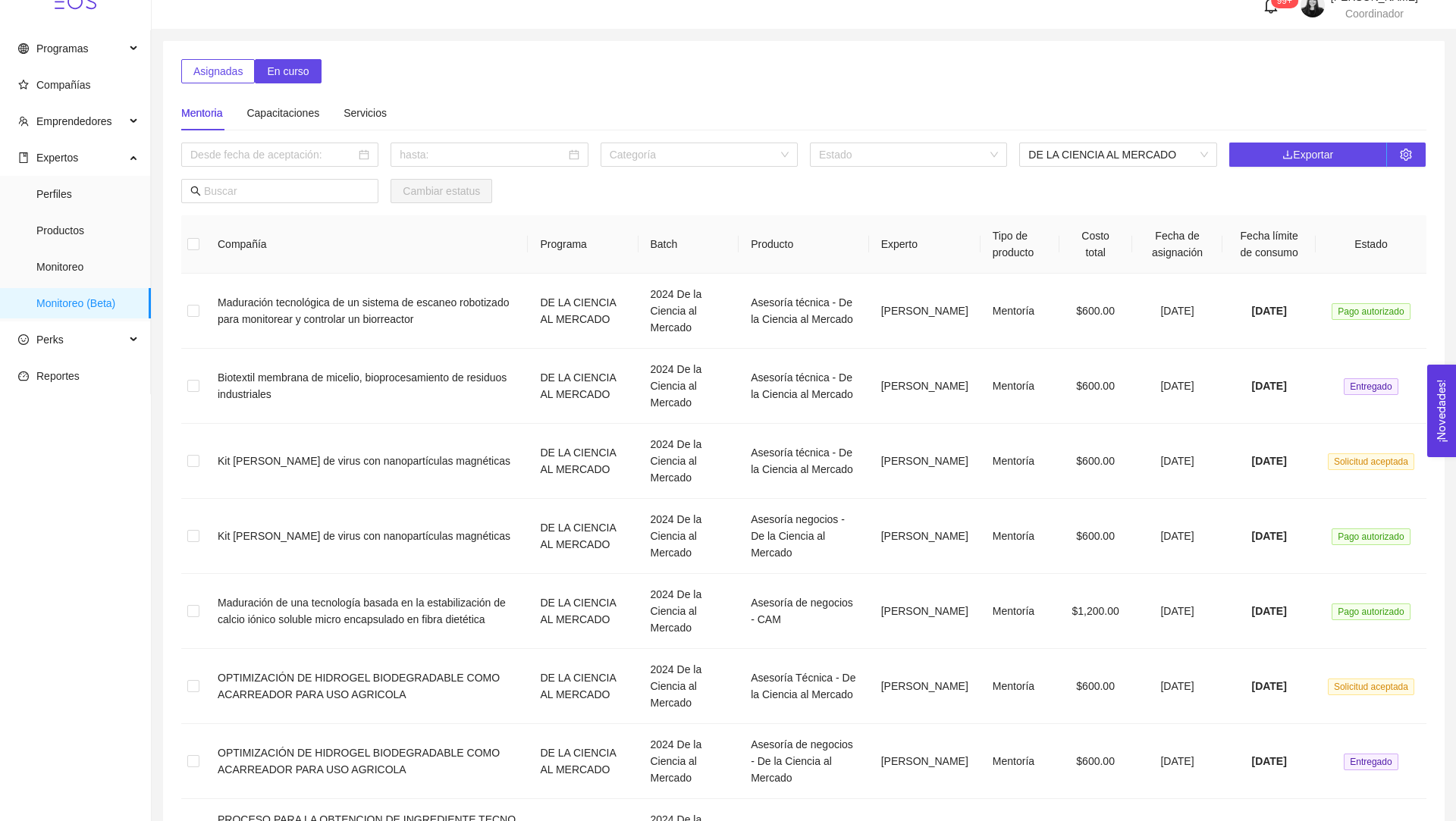
scroll to position [0, 0]
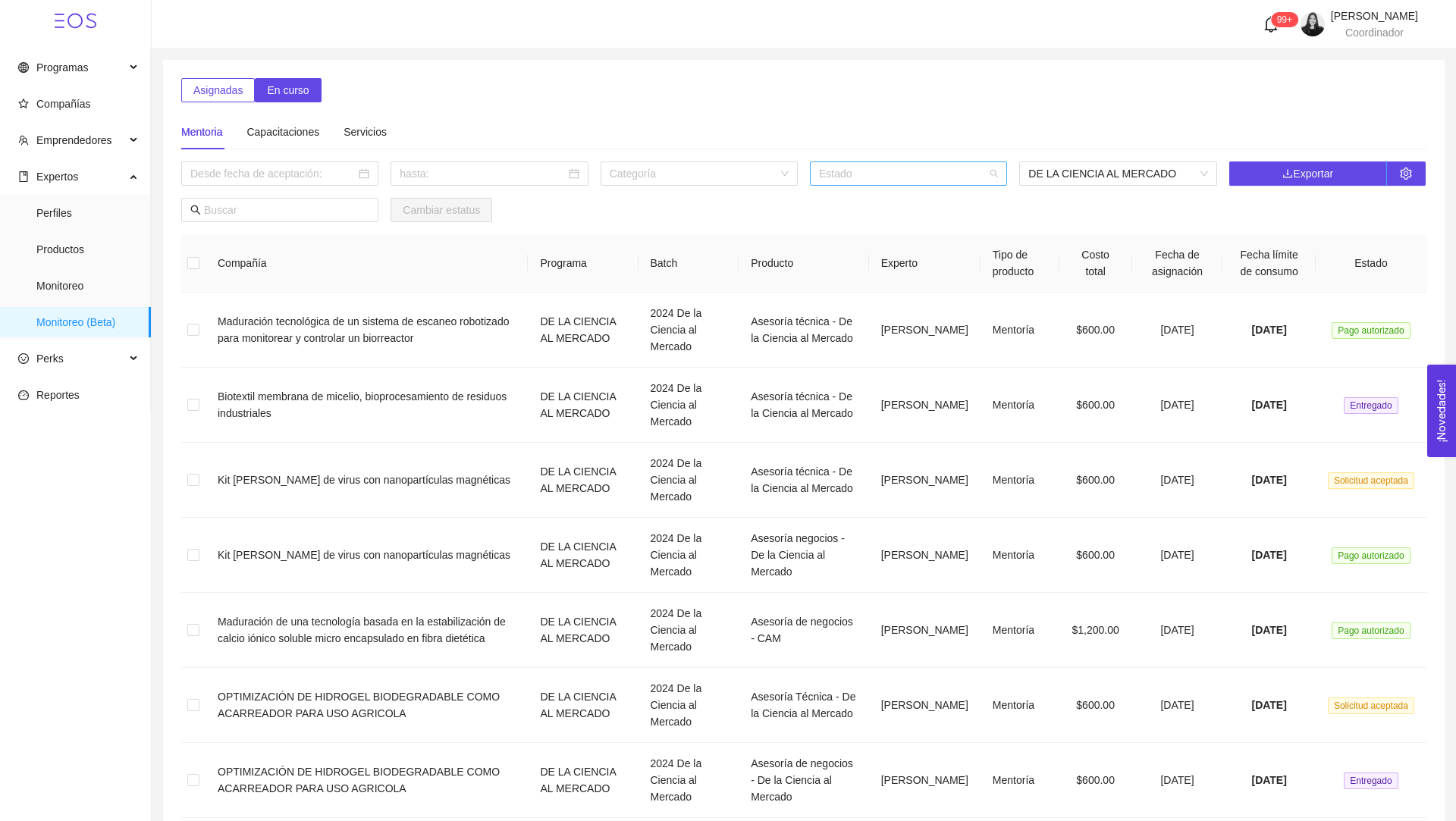
click at [958, 175] on input "search" at bounding box center [904, 174] width 169 height 22
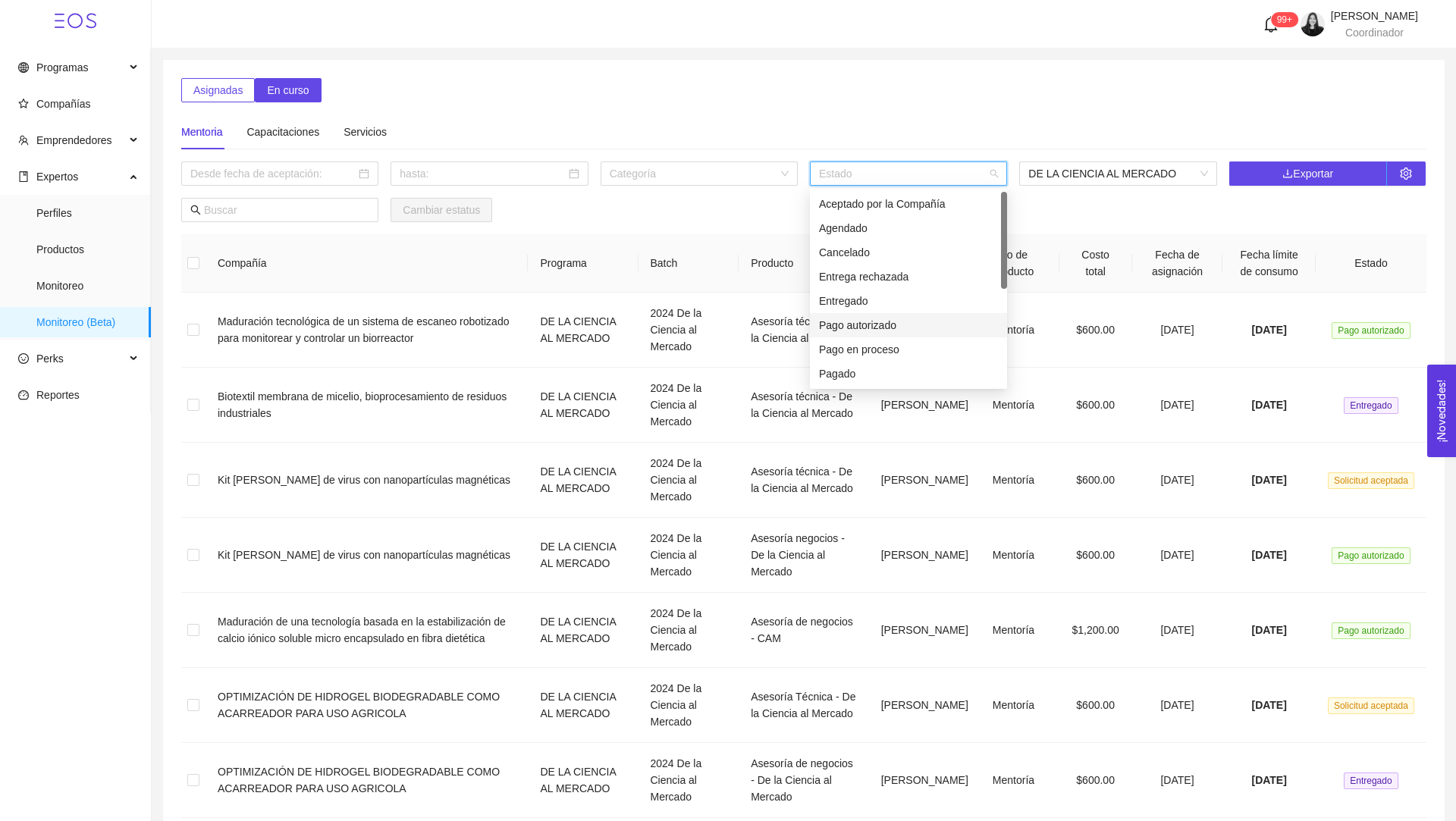
click at [896, 325] on div "Pago autorizado" at bounding box center [909, 324] width 179 height 16
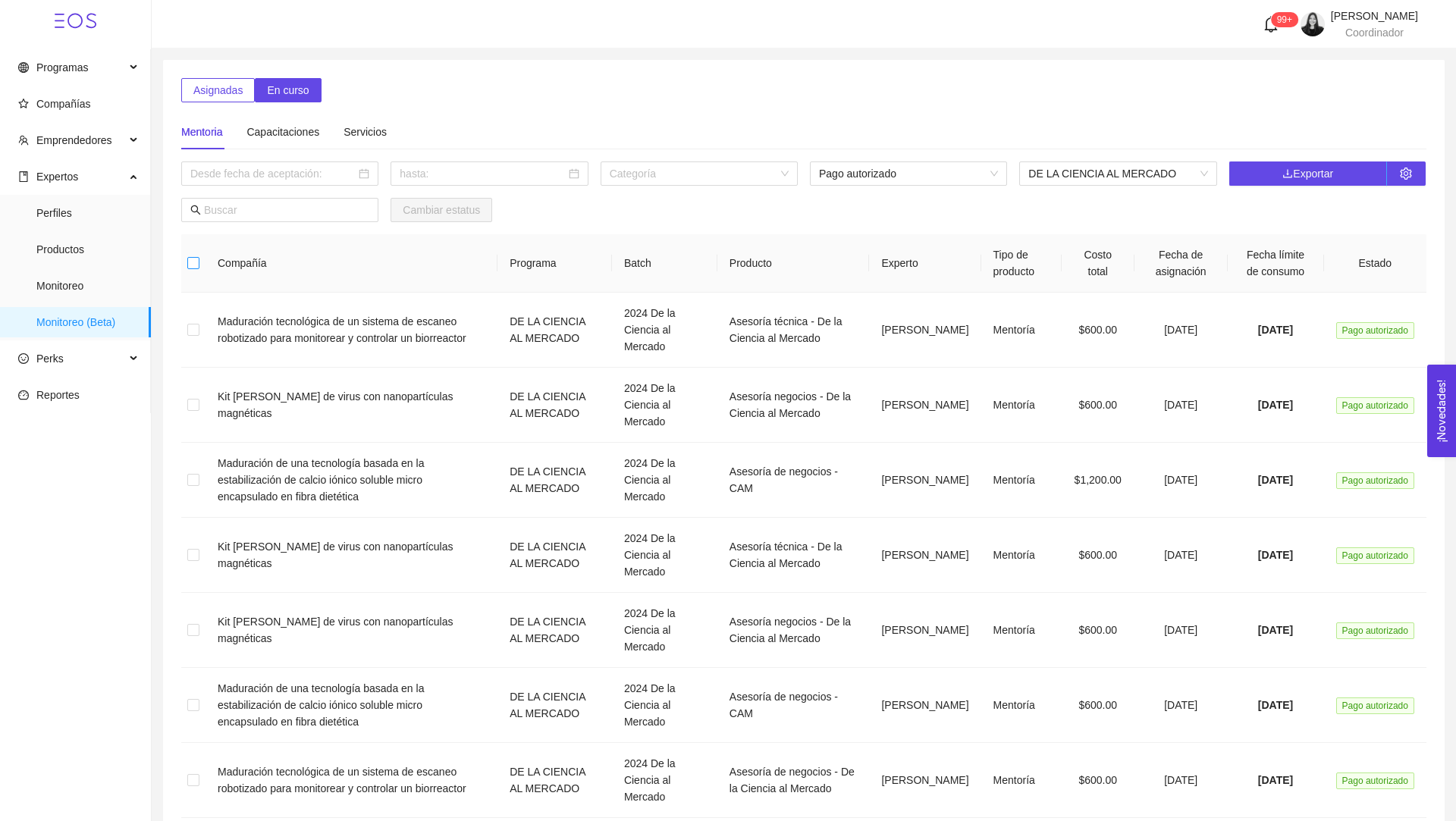
click at [195, 264] on input "checkbox" at bounding box center [194, 263] width 12 height 12
checkbox input "true"
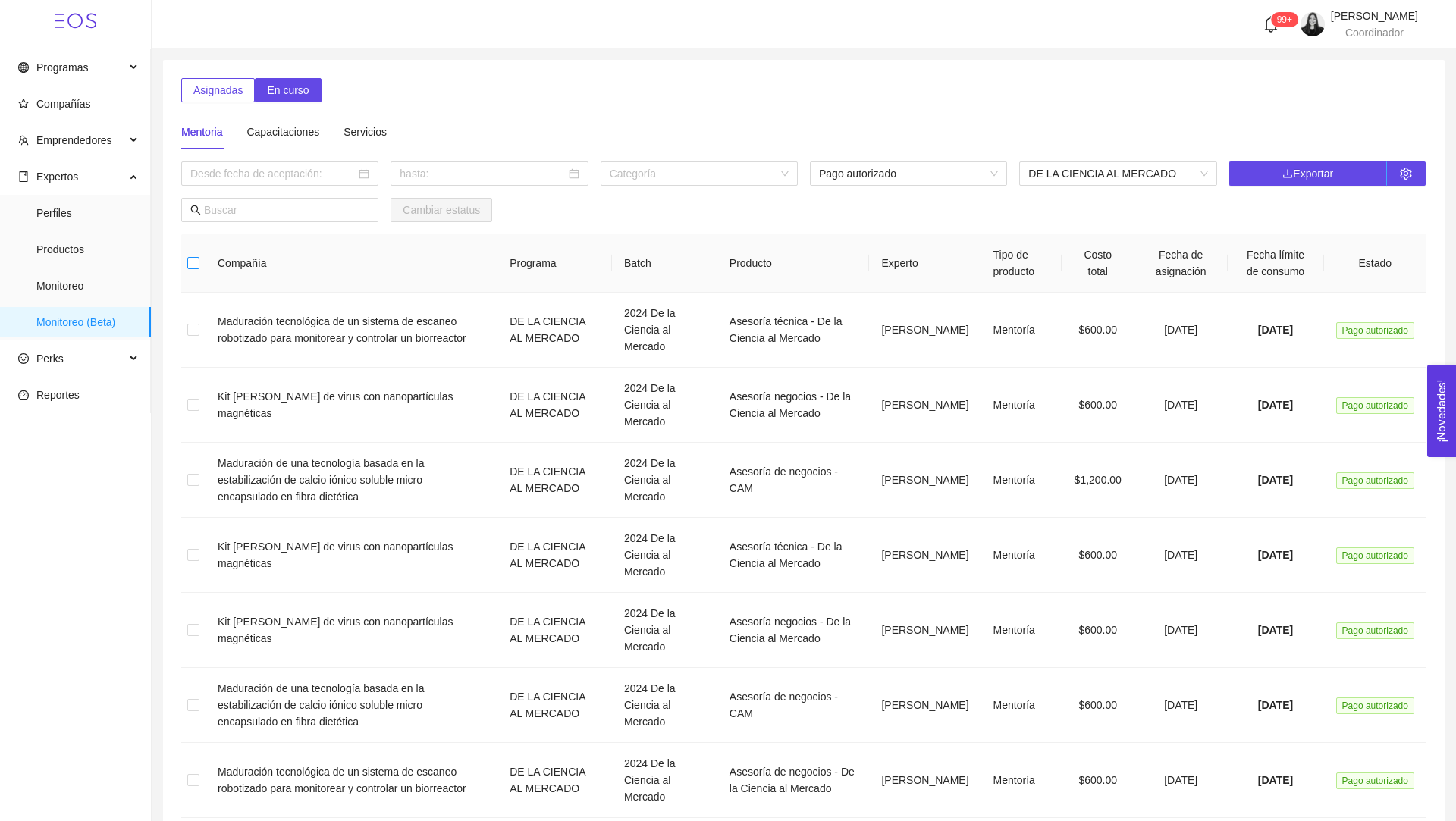
checkbox input "true"
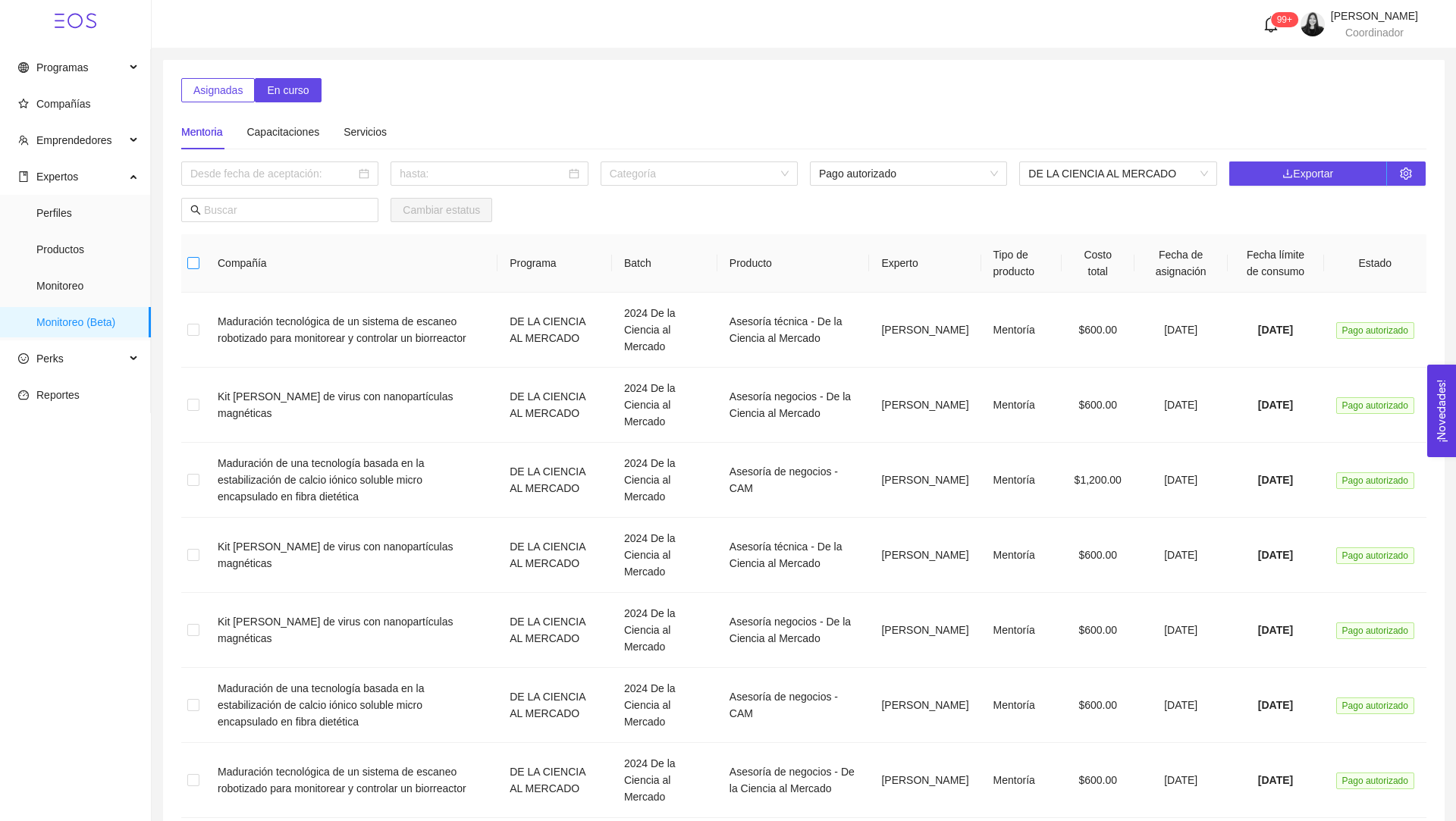
checkbox input "true"
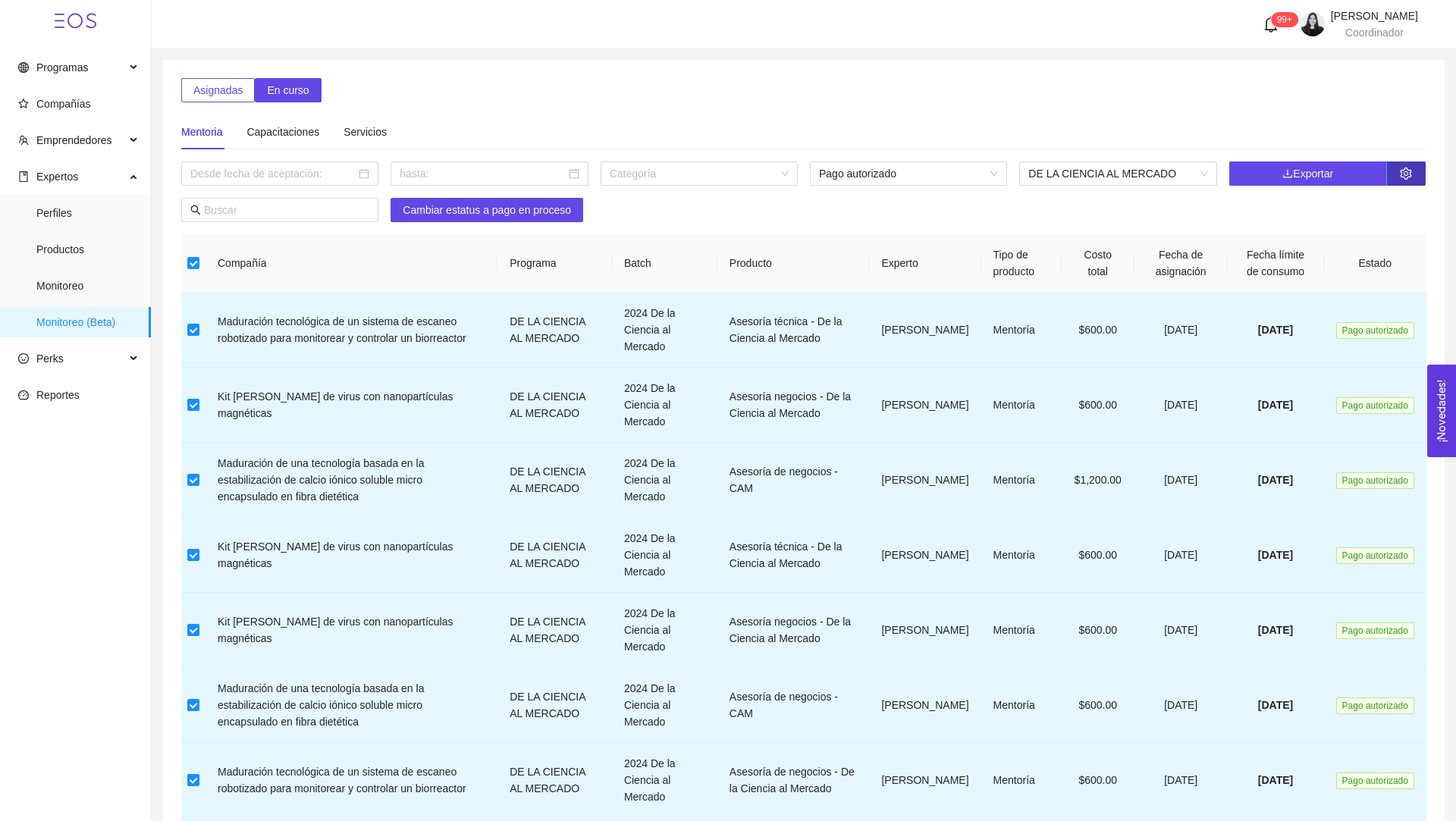
click at [1420, 176] on span "setting" at bounding box center [1405, 174] width 38 height 12
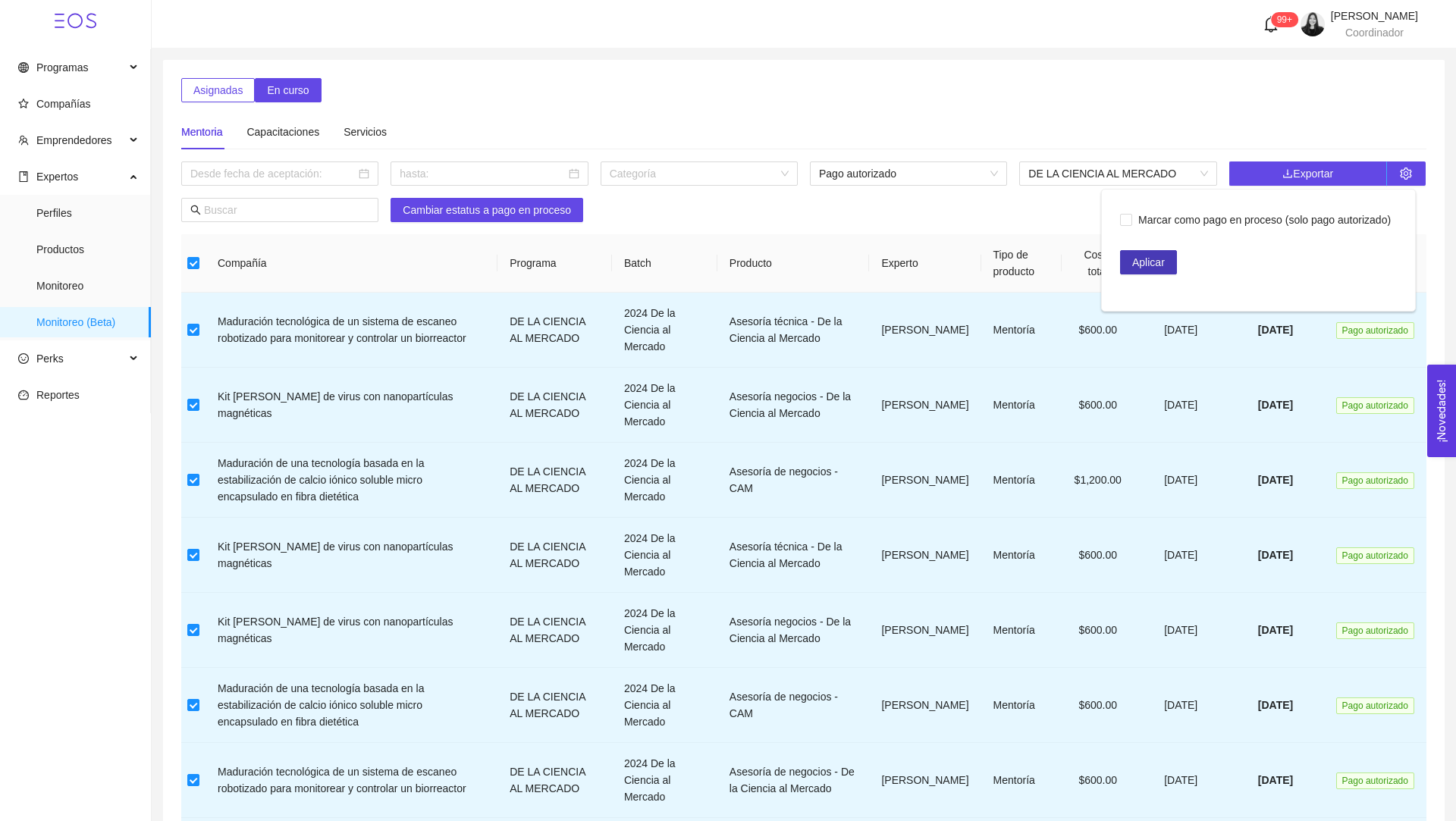
click at [1146, 255] on span "Aplicar" at bounding box center [1148, 262] width 33 height 16
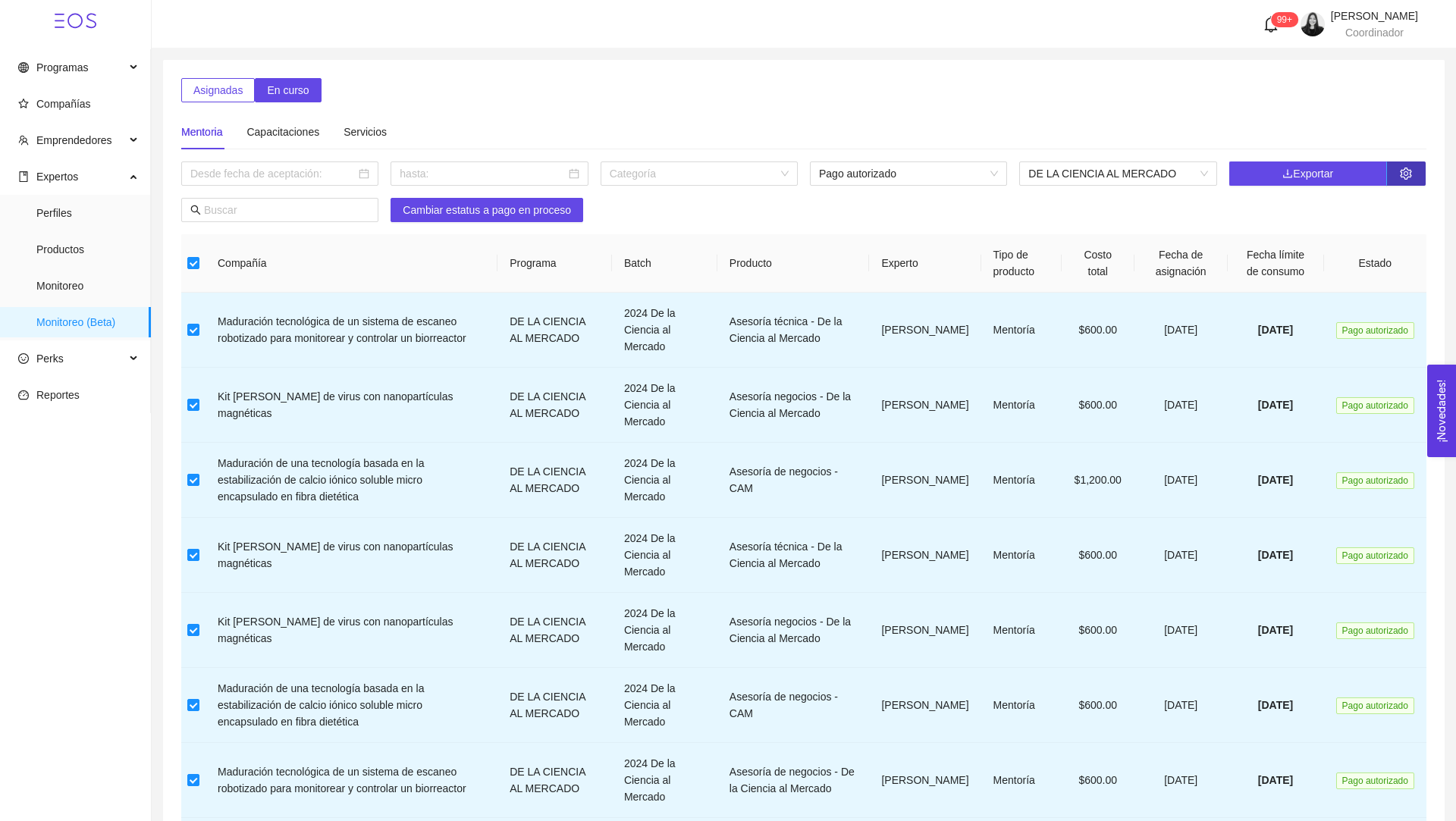
click at [1421, 168] on span "setting" at bounding box center [1405, 174] width 38 height 12
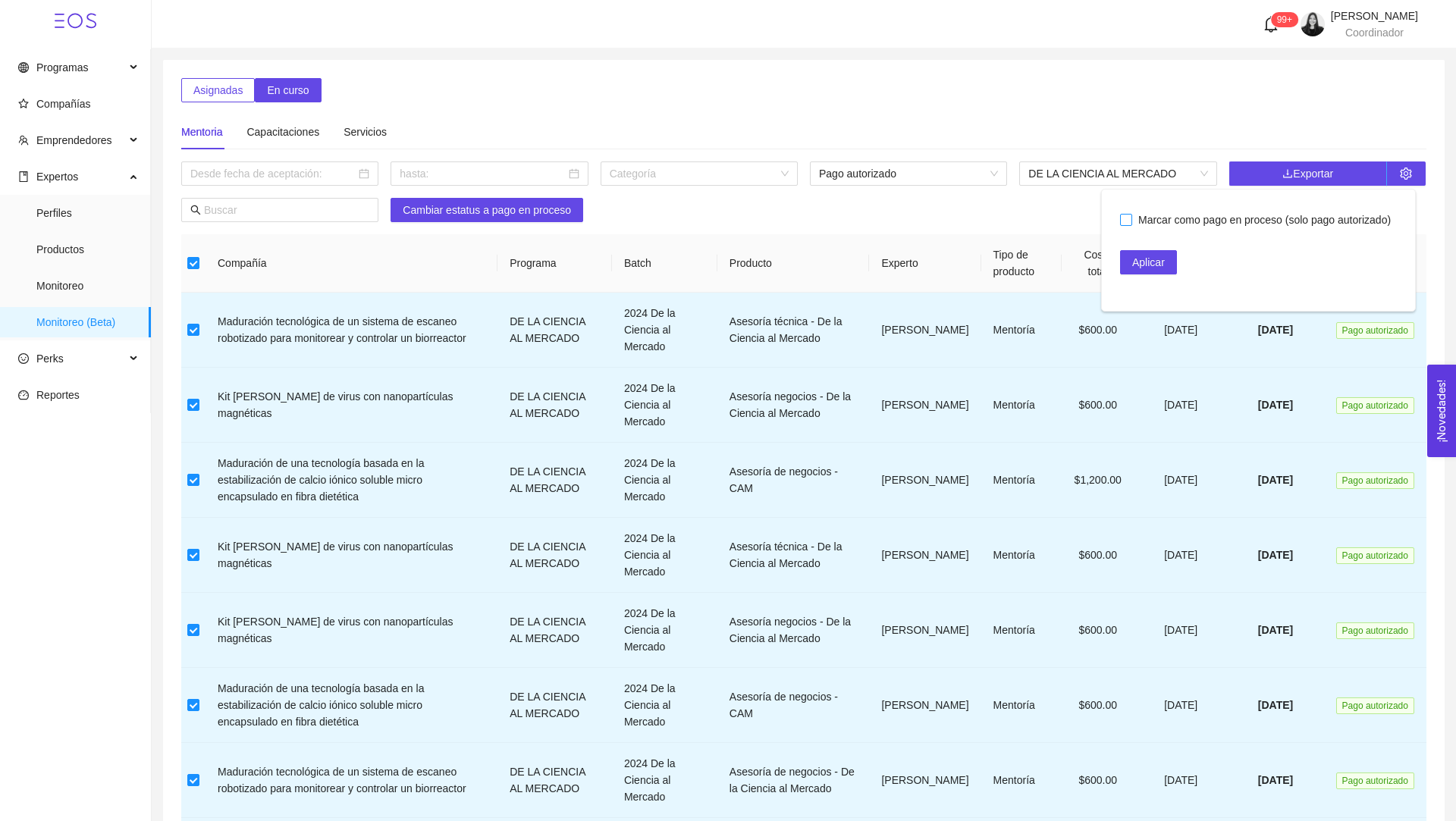
click at [1126, 219] on input "Marcar como pago en proceso (solo pago autorizado)" at bounding box center [1125, 219] width 10 height 10
checkbox input "true"
click at [1148, 264] on span "Aplicar" at bounding box center [1148, 262] width 33 height 16
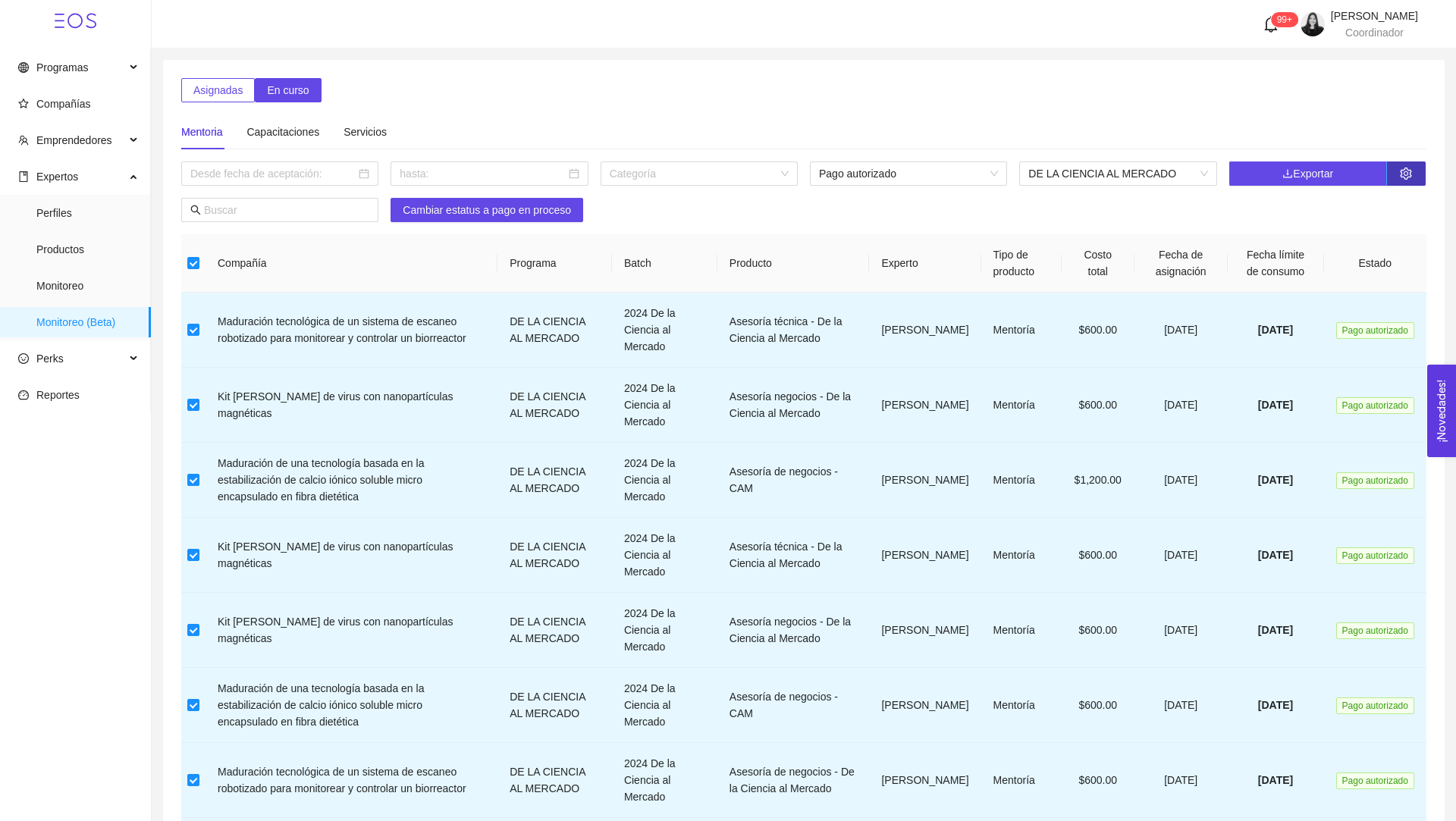
click at [1411, 179] on span "setting" at bounding box center [1405, 174] width 38 height 12
click at [539, 211] on span "Cambiar estatus a pago en proceso" at bounding box center [487, 209] width 169 height 16
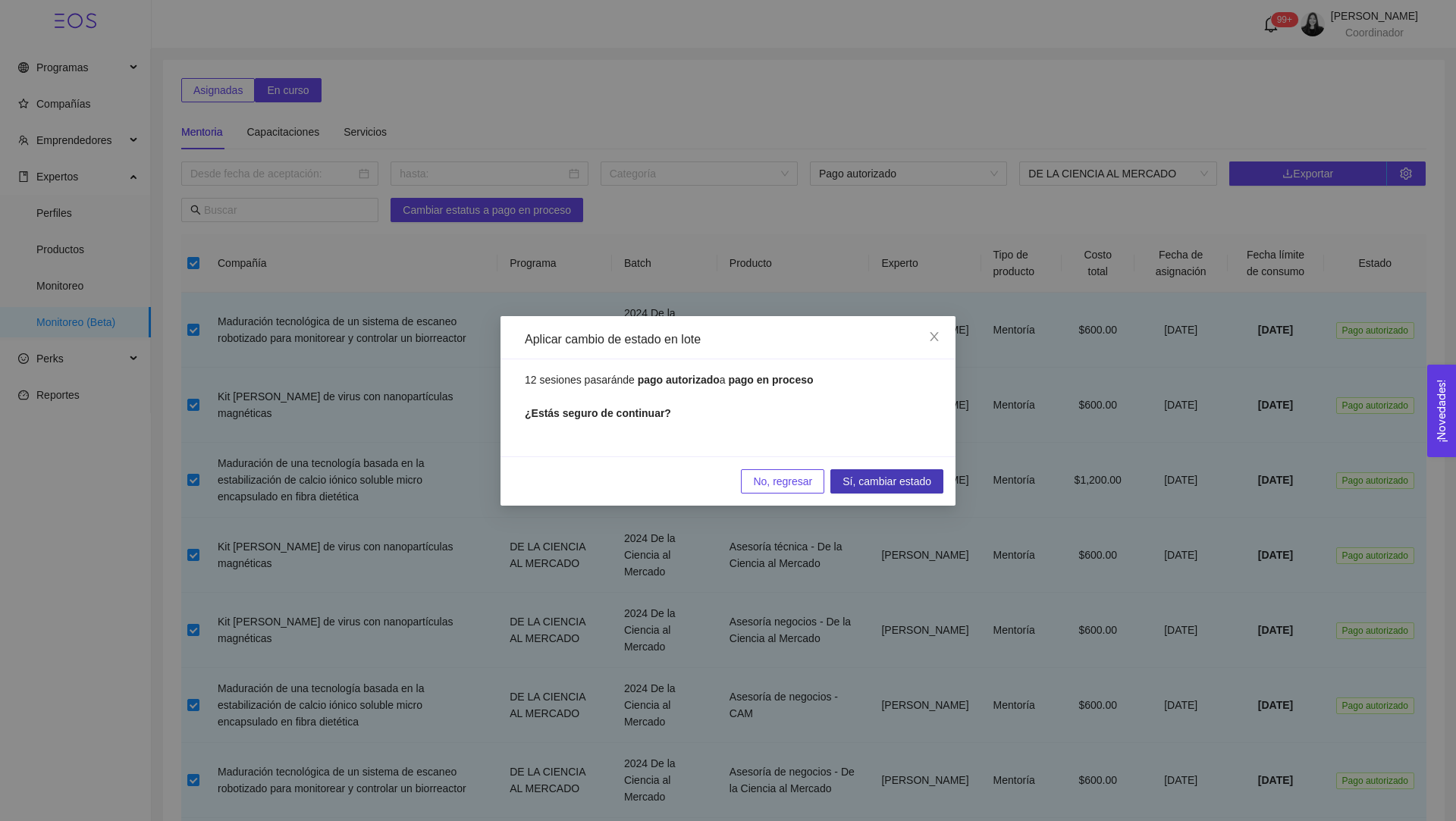
click at [908, 478] on span "Sí, cambiar estado" at bounding box center [886, 481] width 89 height 16
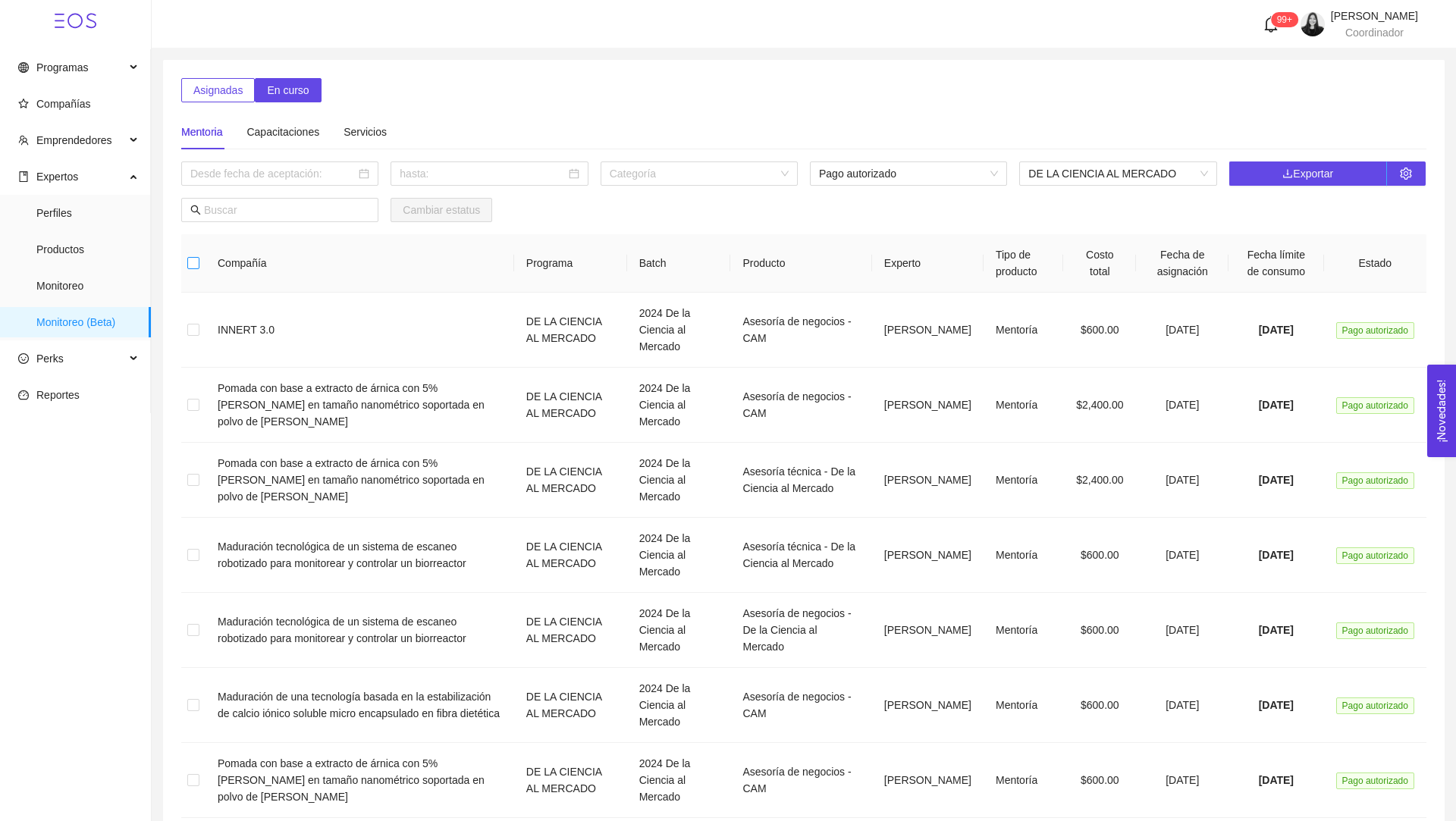
click at [195, 266] on input "checkbox" at bounding box center [194, 263] width 12 height 12
checkbox input "true"
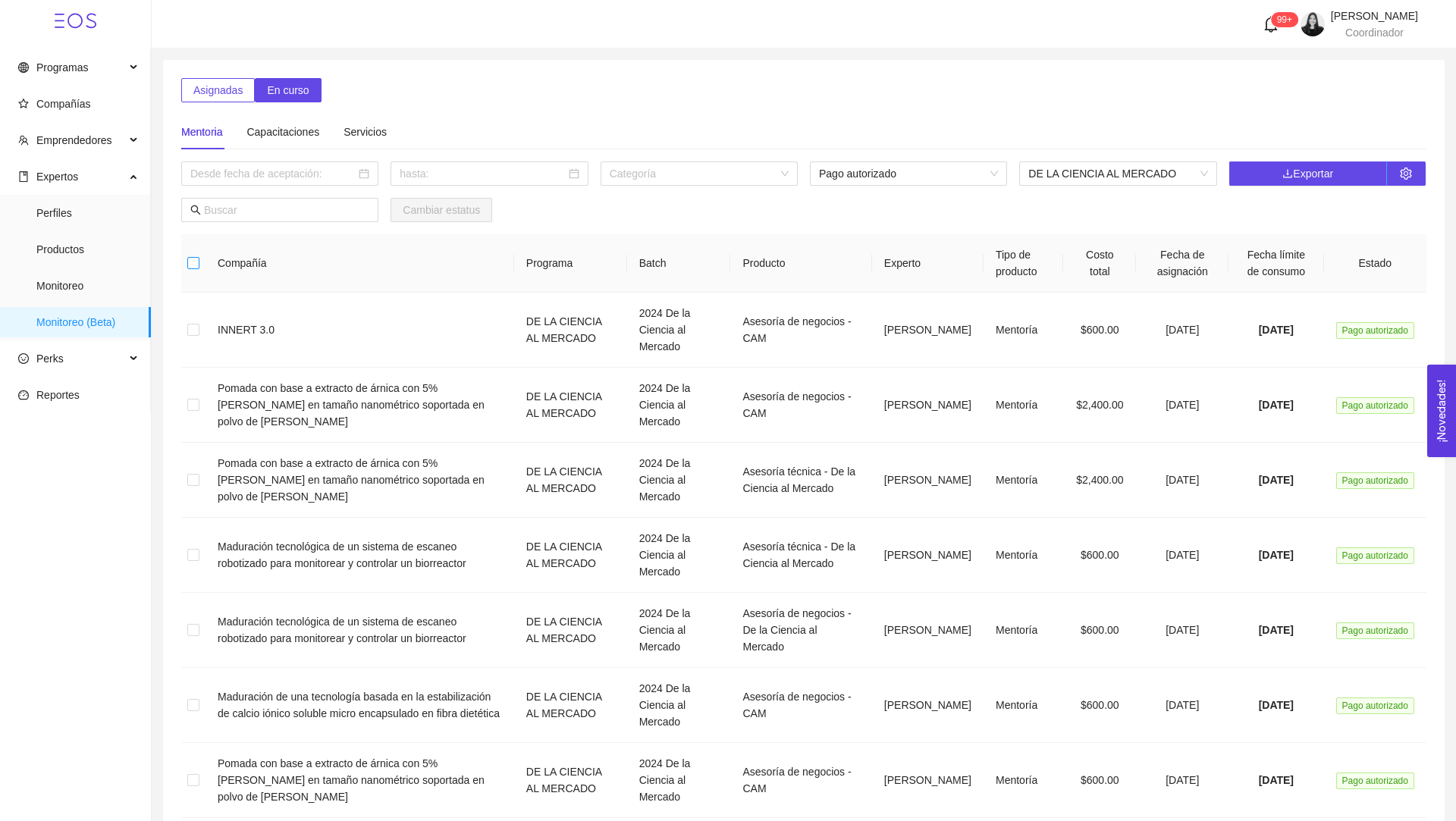
checkbox input "true"
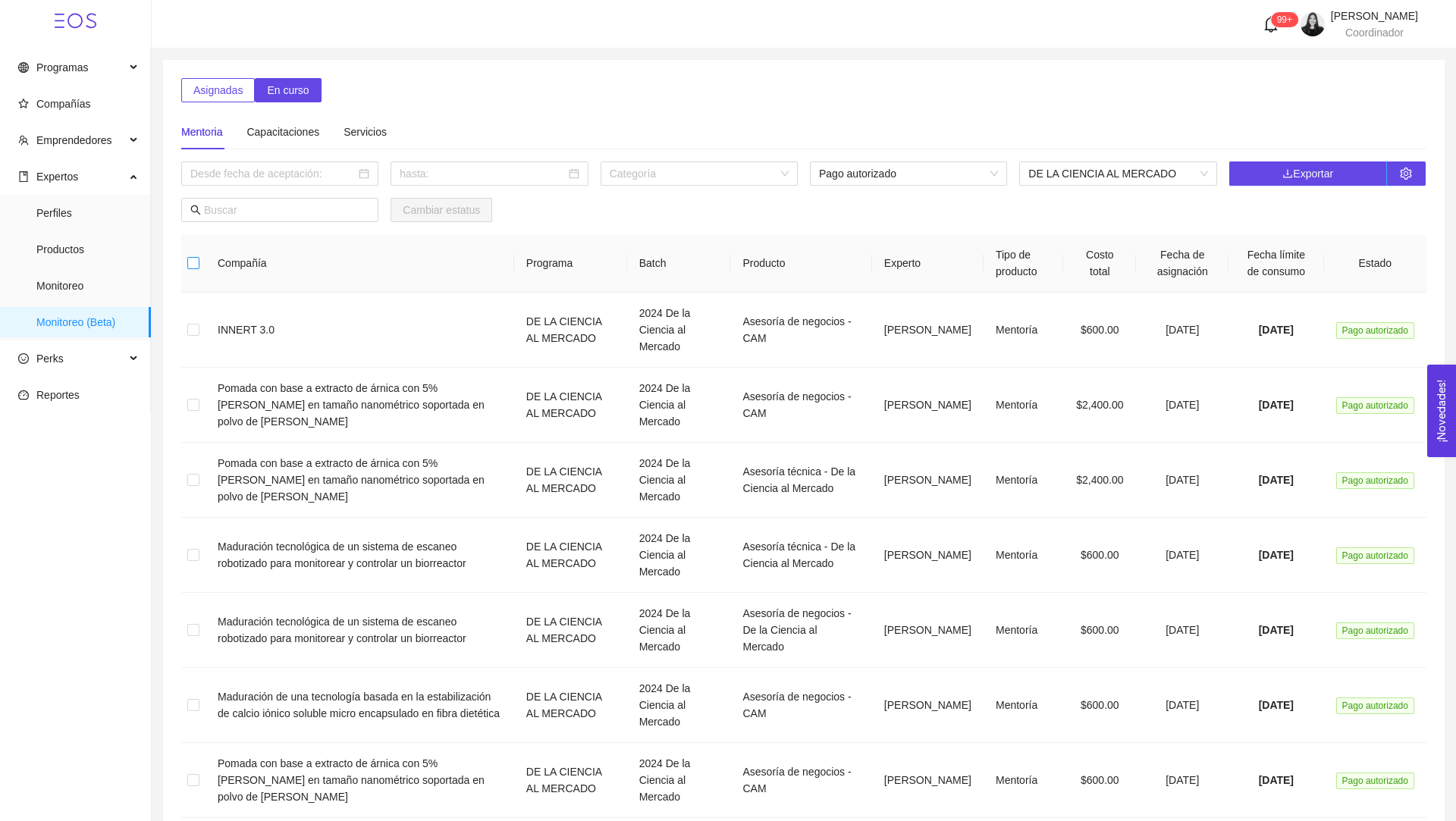
checkbox input "true"
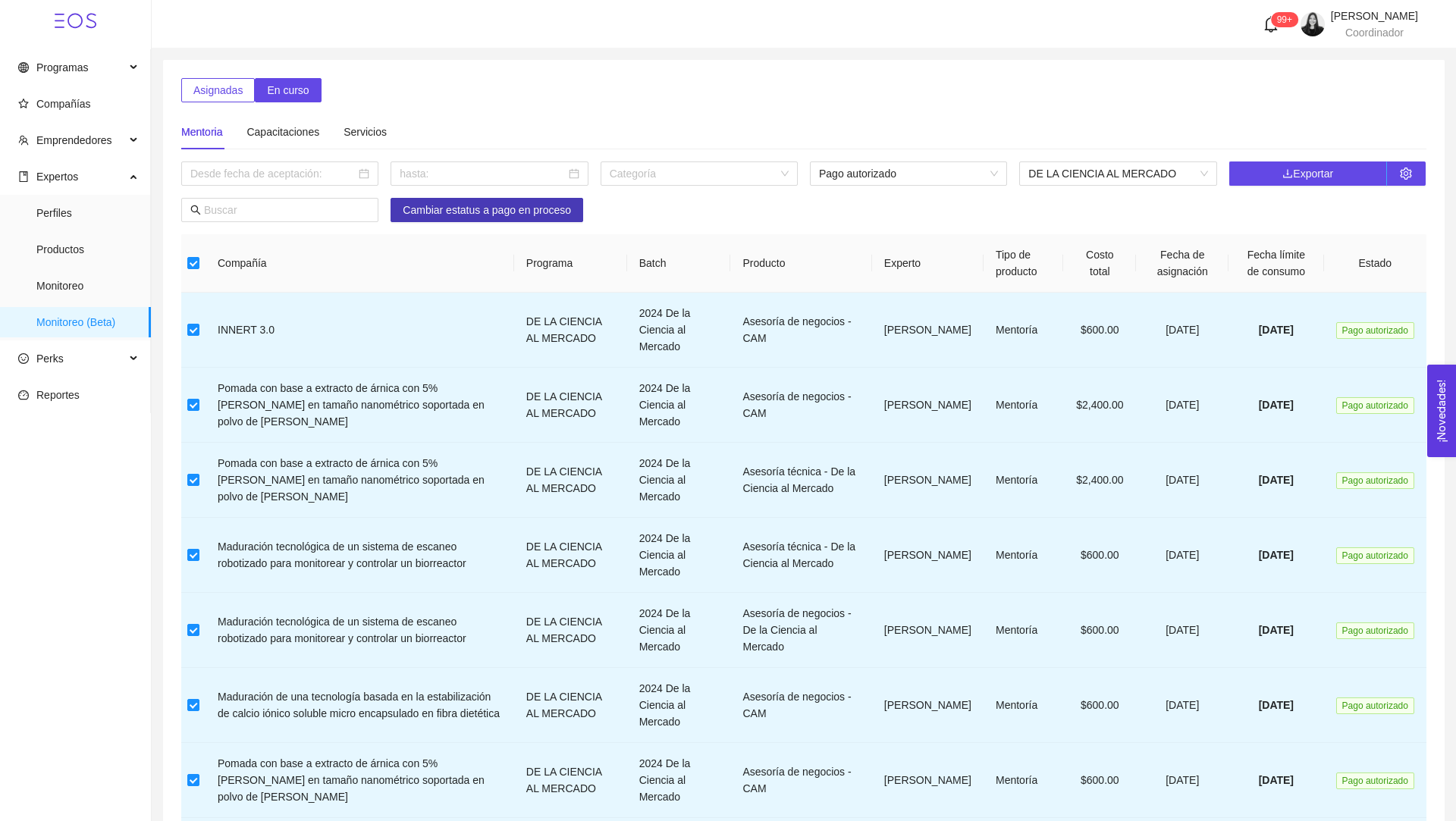
click at [488, 209] on span "Cambiar estatus a pago en proceso" at bounding box center [487, 209] width 169 height 16
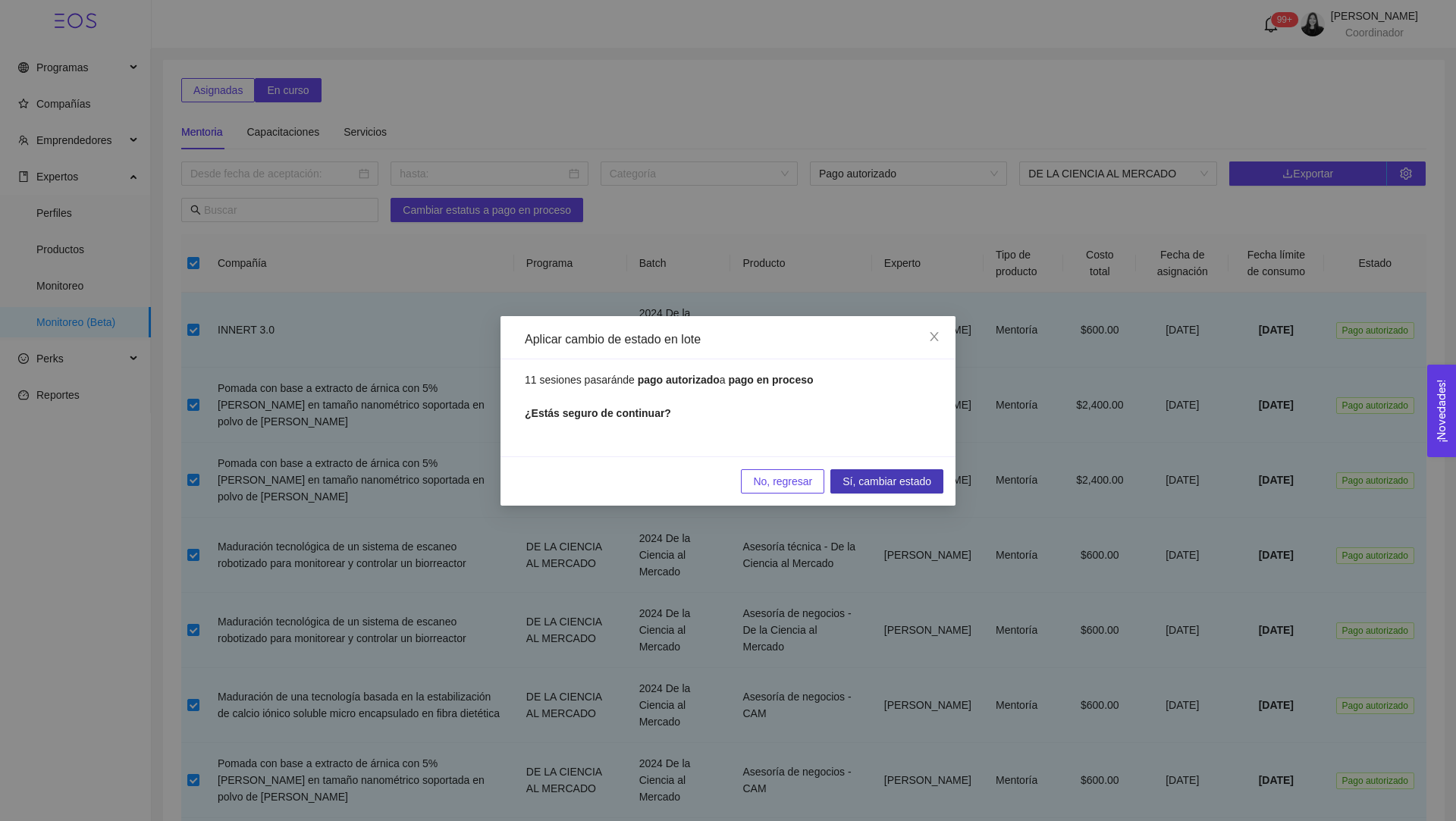
click at [869, 480] on span "Sí, cambiar estado" at bounding box center [886, 481] width 89 height 16
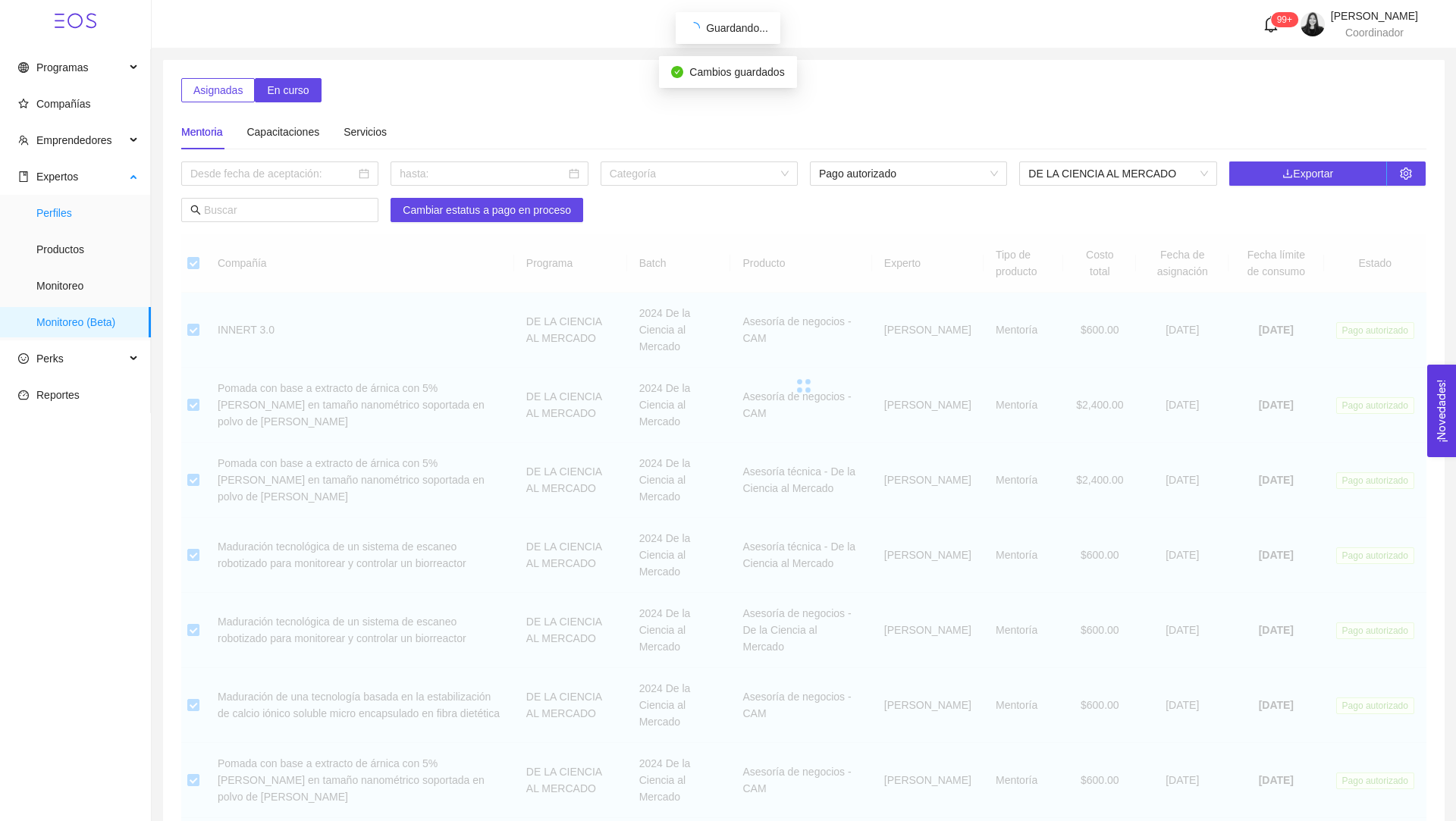
checkbox input "false"
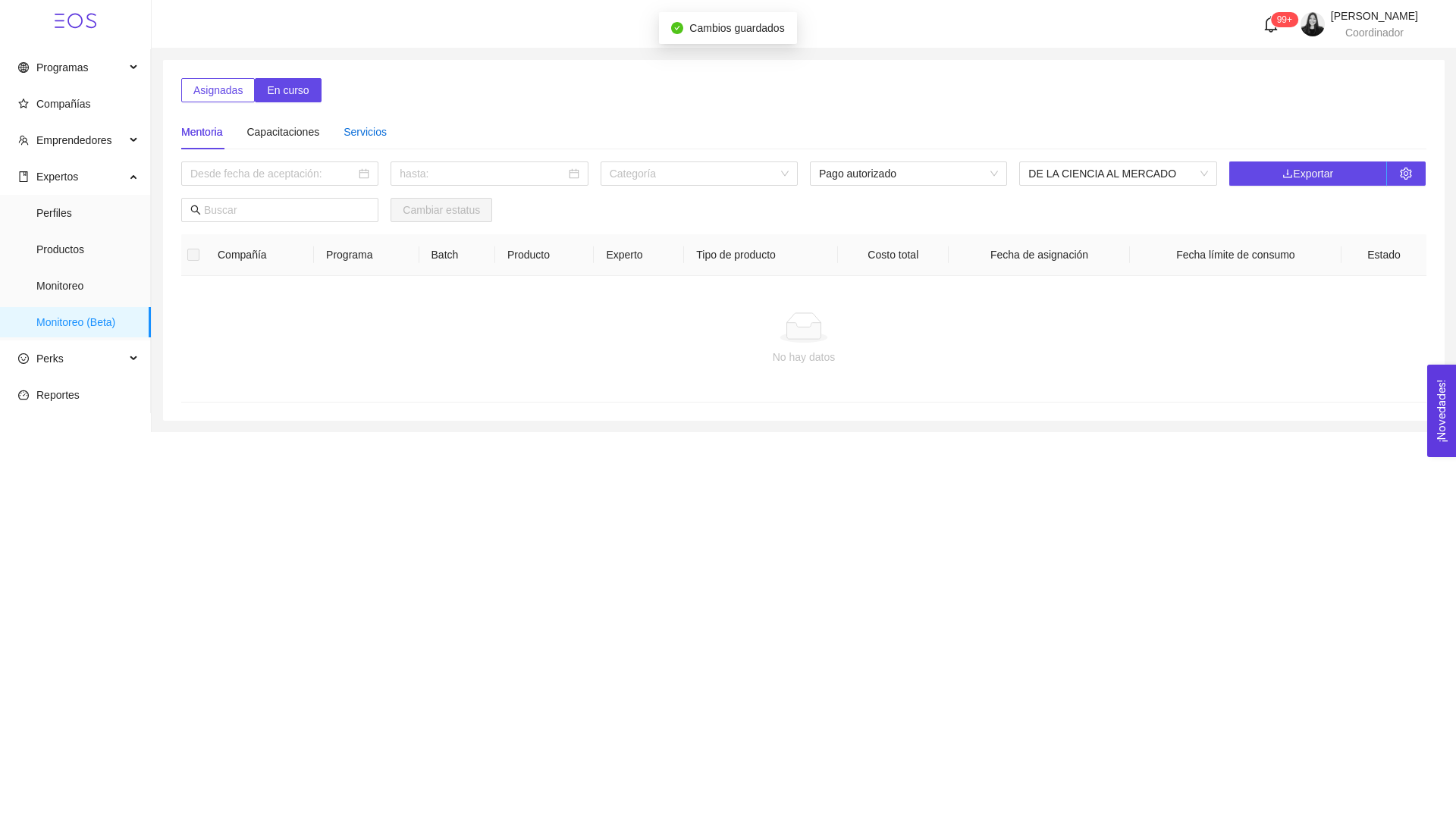
click at [360, 132] on div "Servicios" at bounding box center [365, 132] width 43 height 16
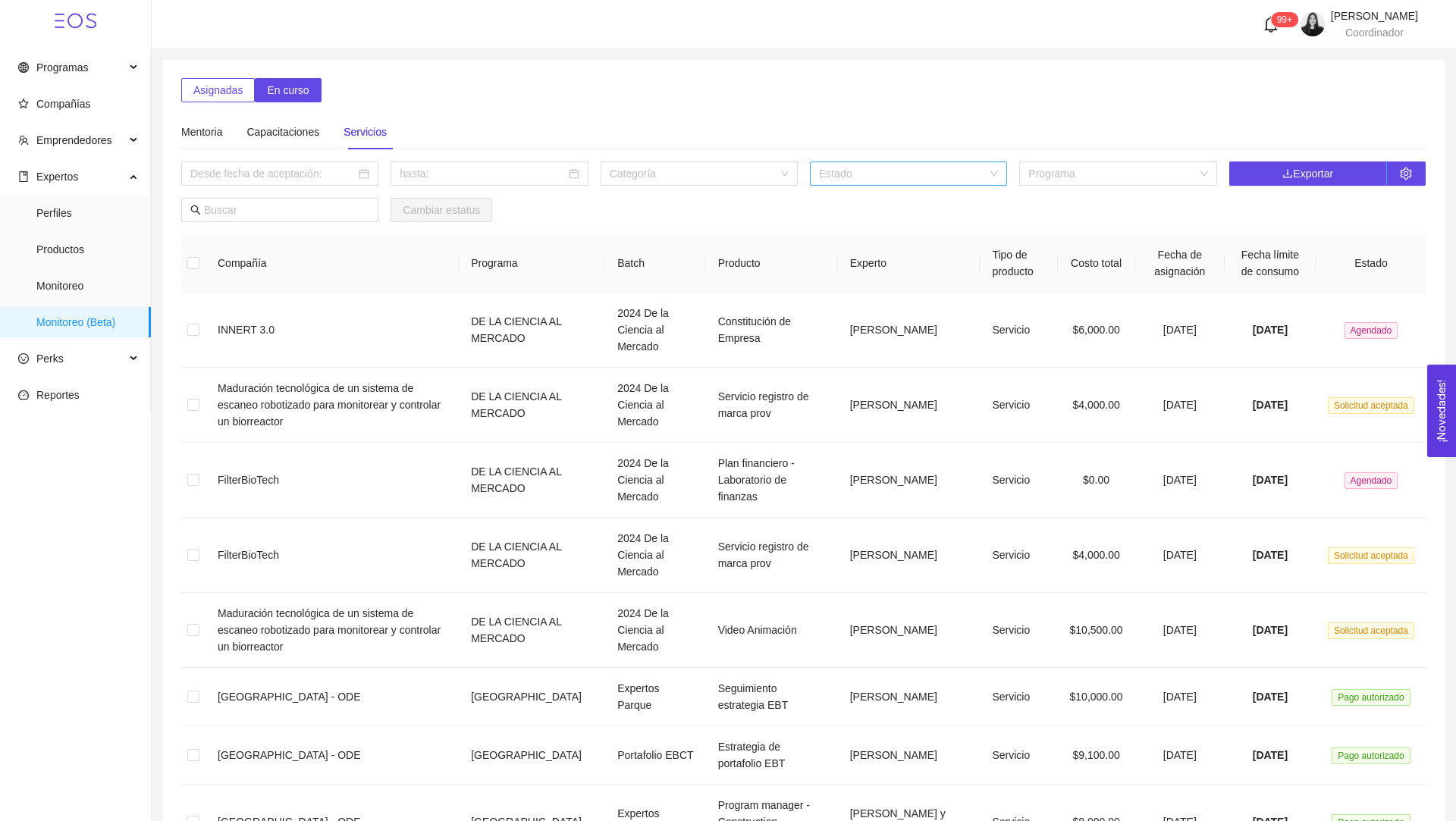
click at [944, 170] on input "search" at bounding box center [904, 174] width 169 height 22
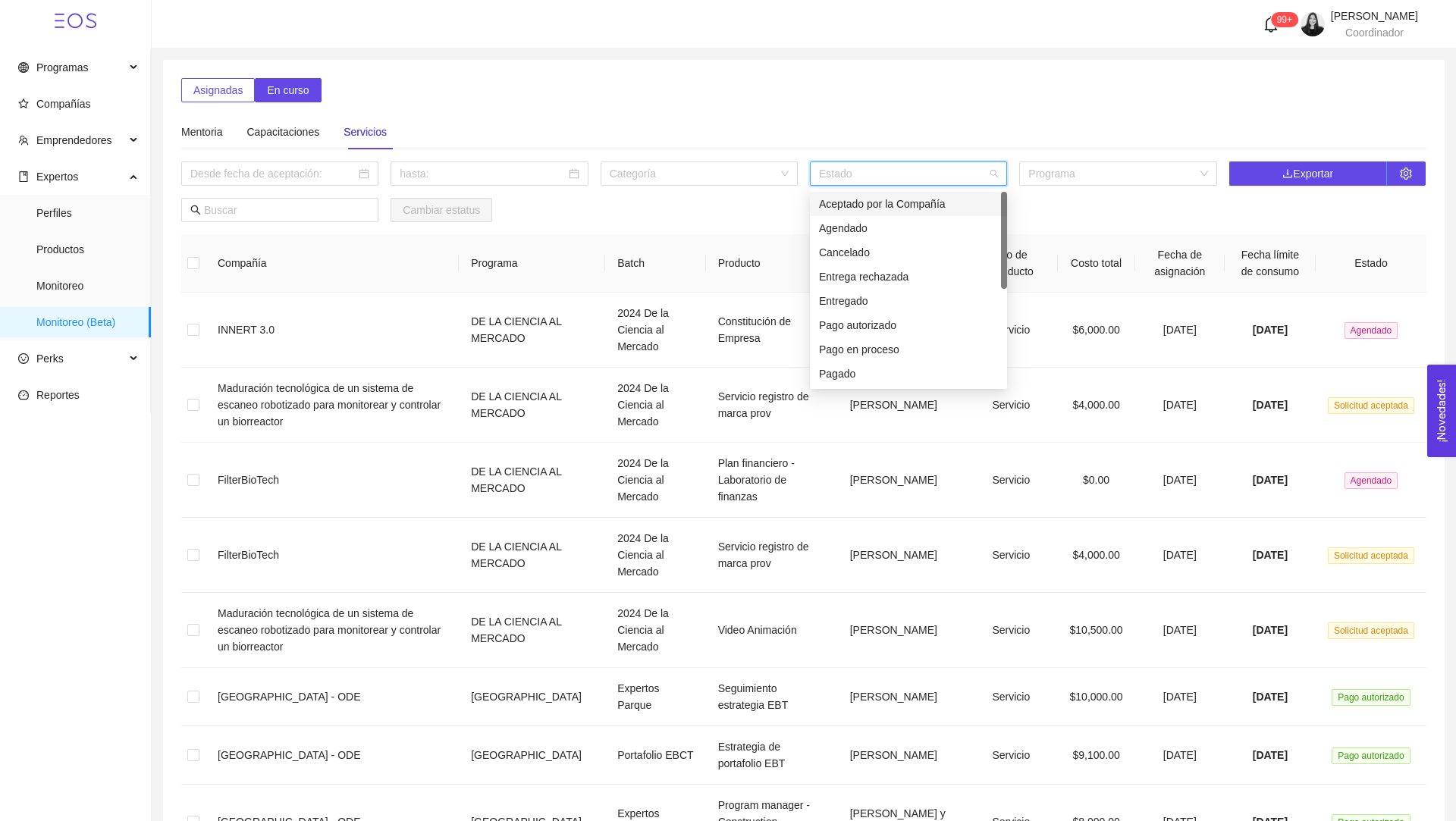
click at [908, 201] on div "Aceptado por la Compañía" at bounding box center [909, 203] width 179 height 16
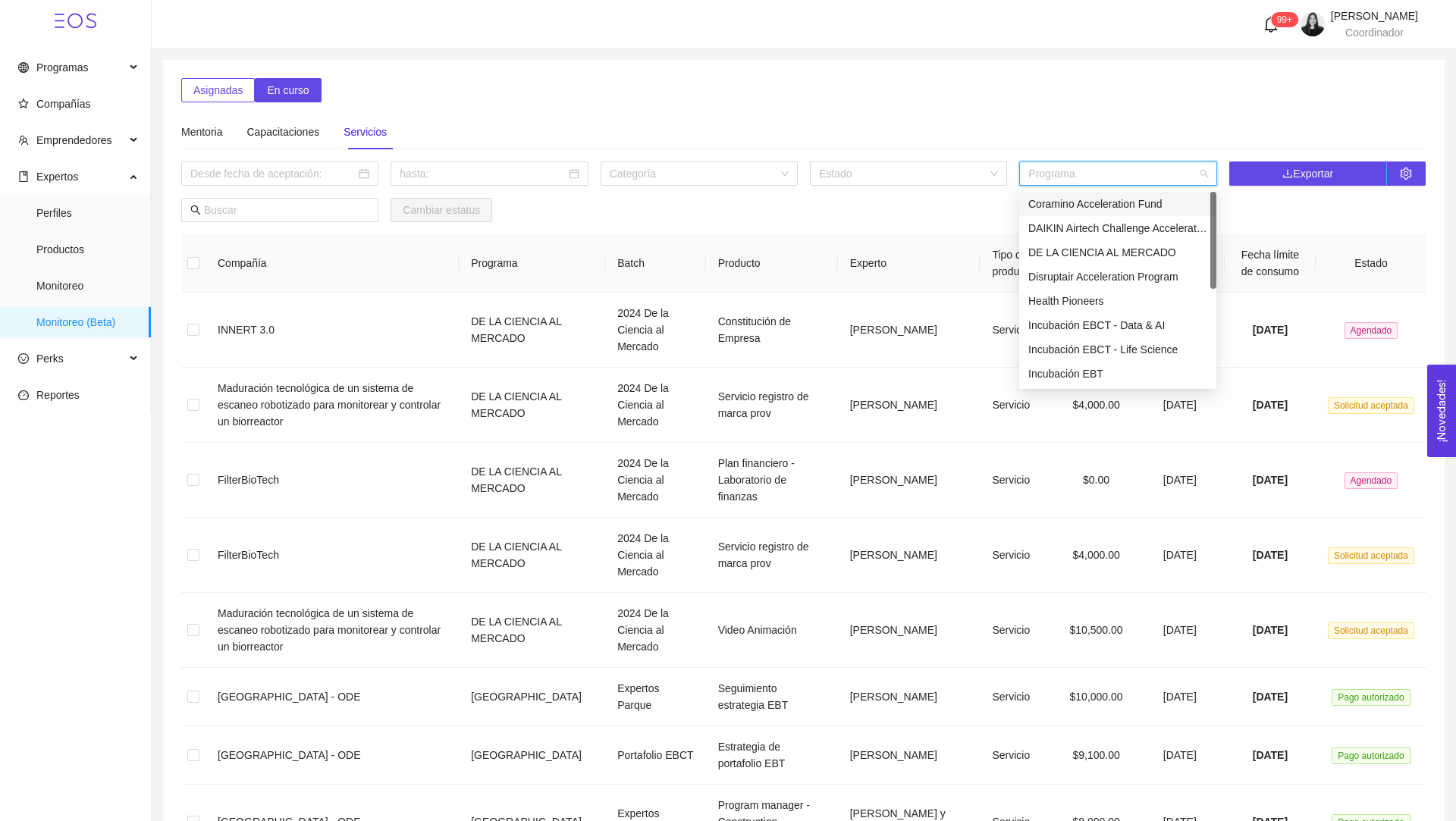
click at [1112, 176] on input "search" at bounding box center [1113, 174] width 169 height 22
click at [1003, 138] on div "Mentoria Capacitaciones Servicios" at bounding box center [804, 132] width 1245 height 35
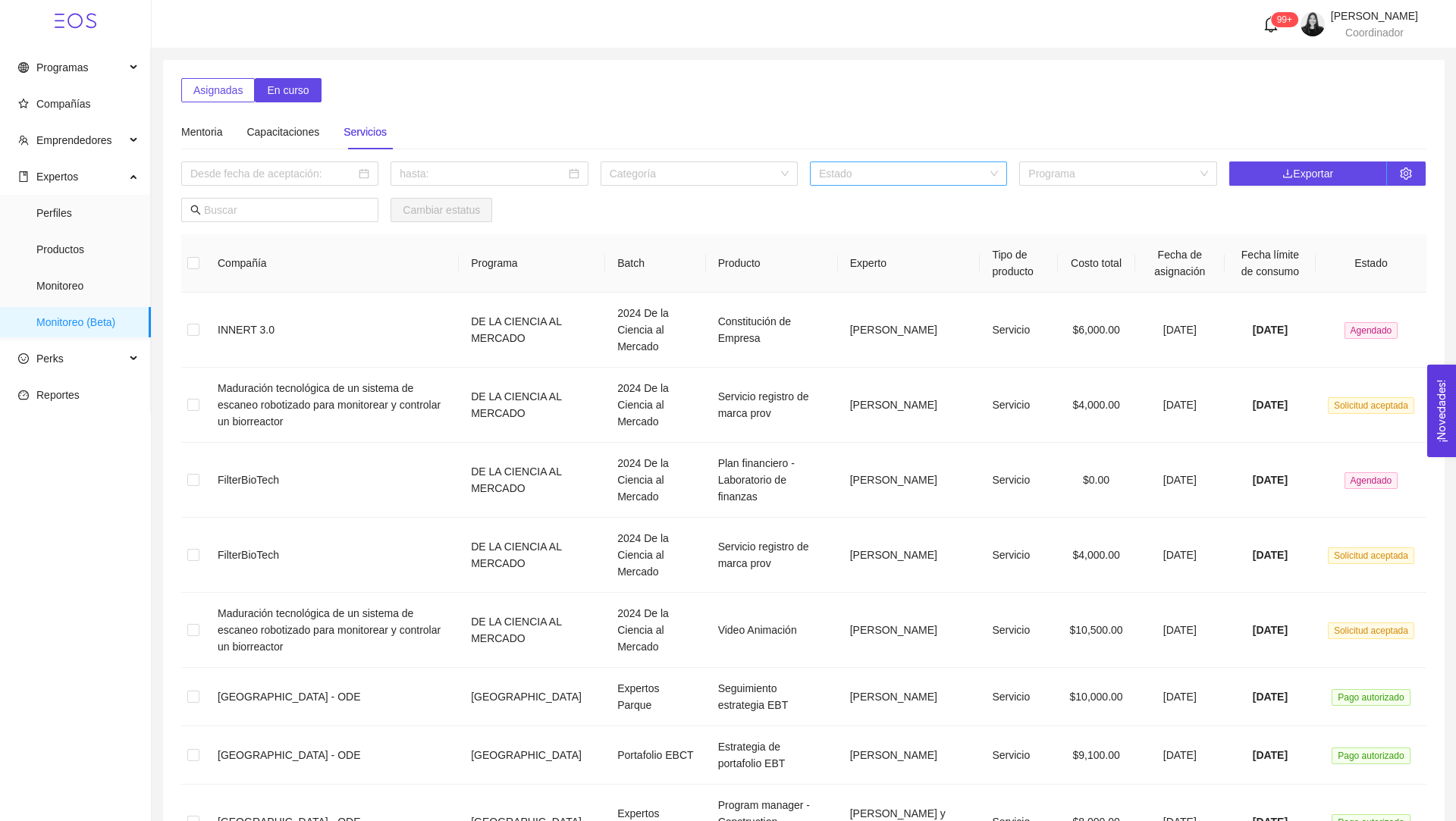
click at [996, 176] on div "Estado" at bounding box center [908, 174] width 197 height 24
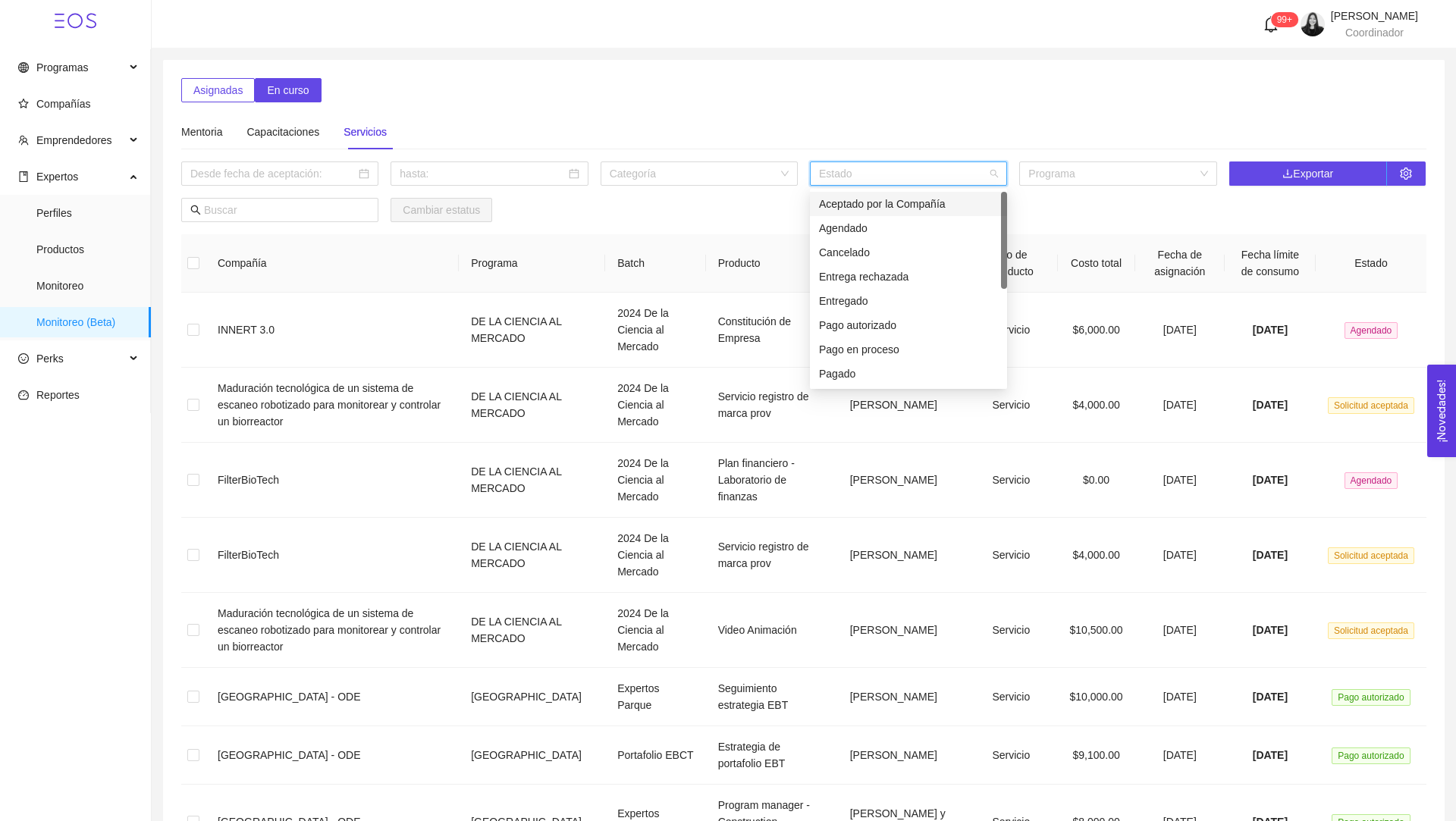
click at [949, 201] on div "Aceptado por la Compañía" at bounding box center [909, 203] width 179 height 16
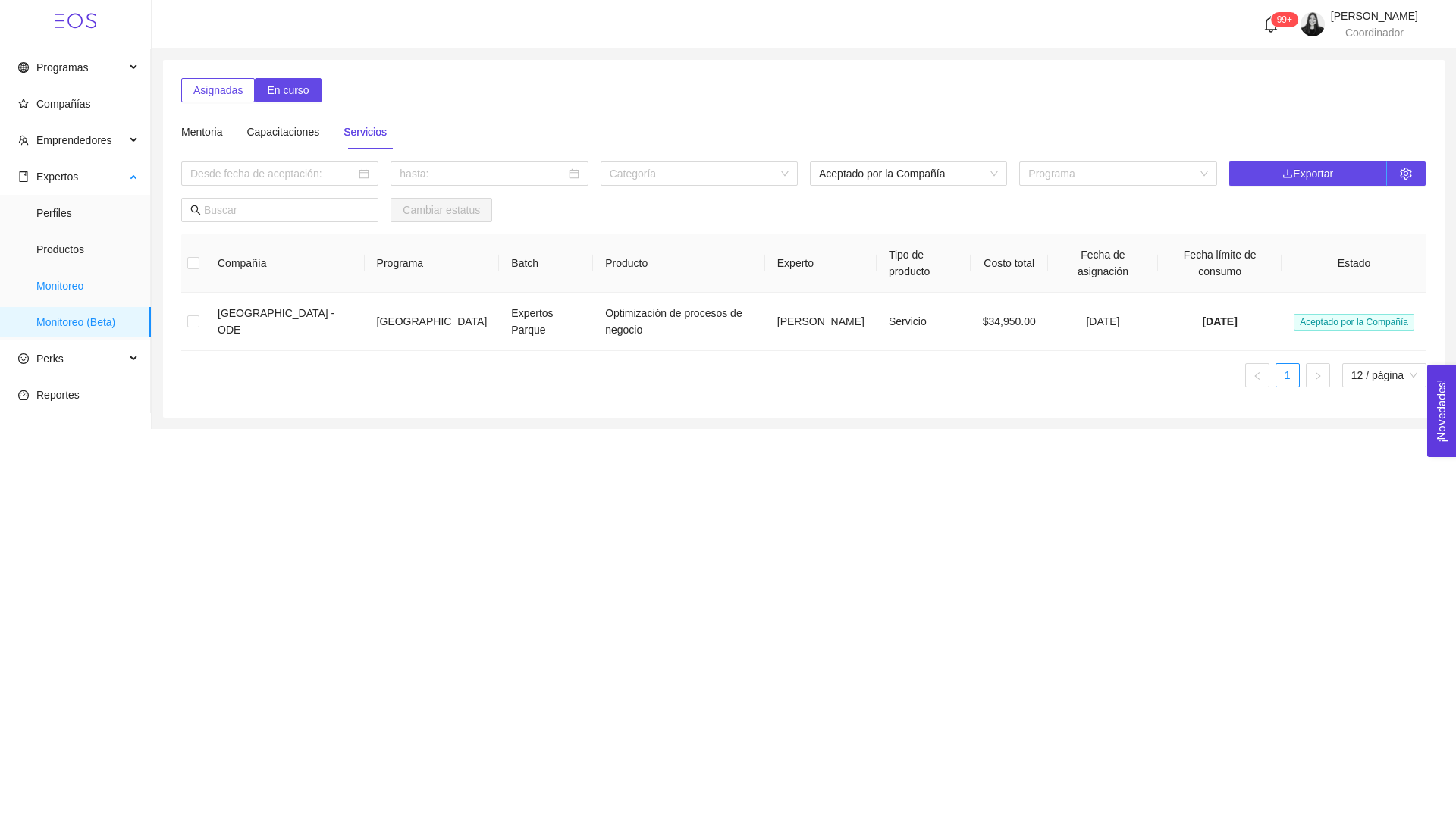
click at [73, 295] on span "Monitoreo" at bounding box center [87, 286] width 102 height 30
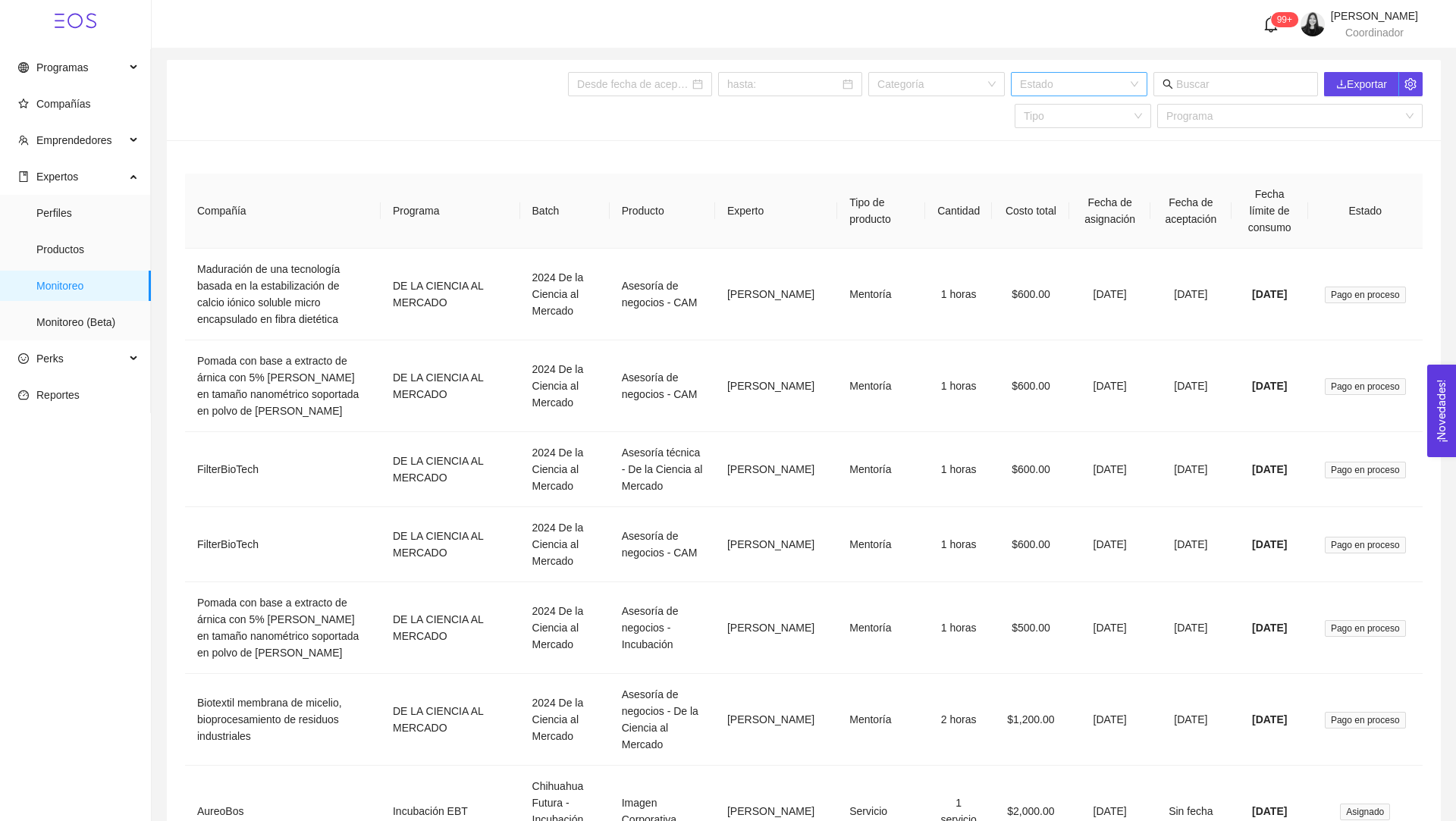
click at [1074, 88] on input "search" at bounding box center [1073, 84] width 108 height 22
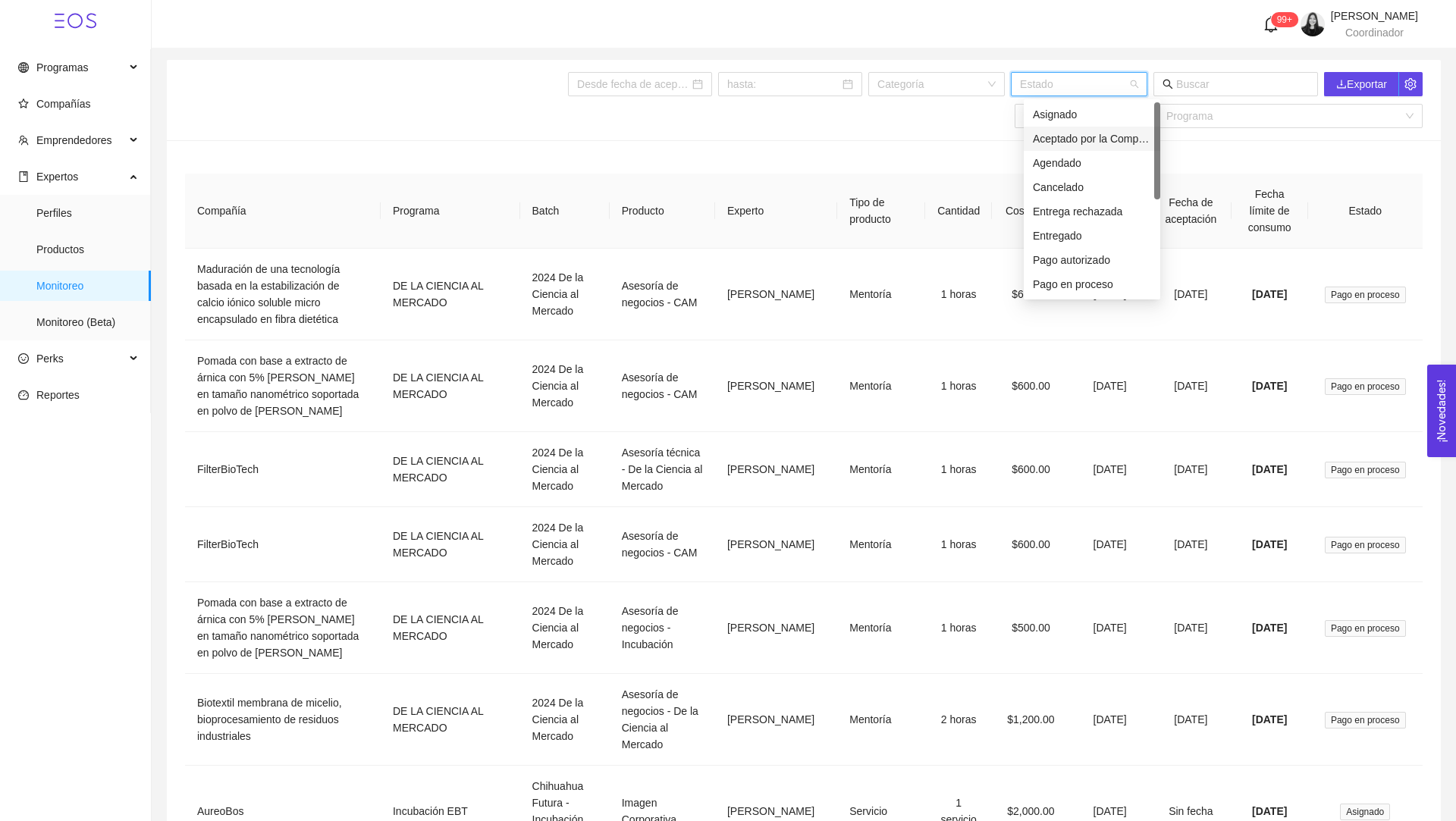
click at [1083, 137] on div "Aceptado por la Compañía" at bounding box center [1091, 139] width 118 height 16
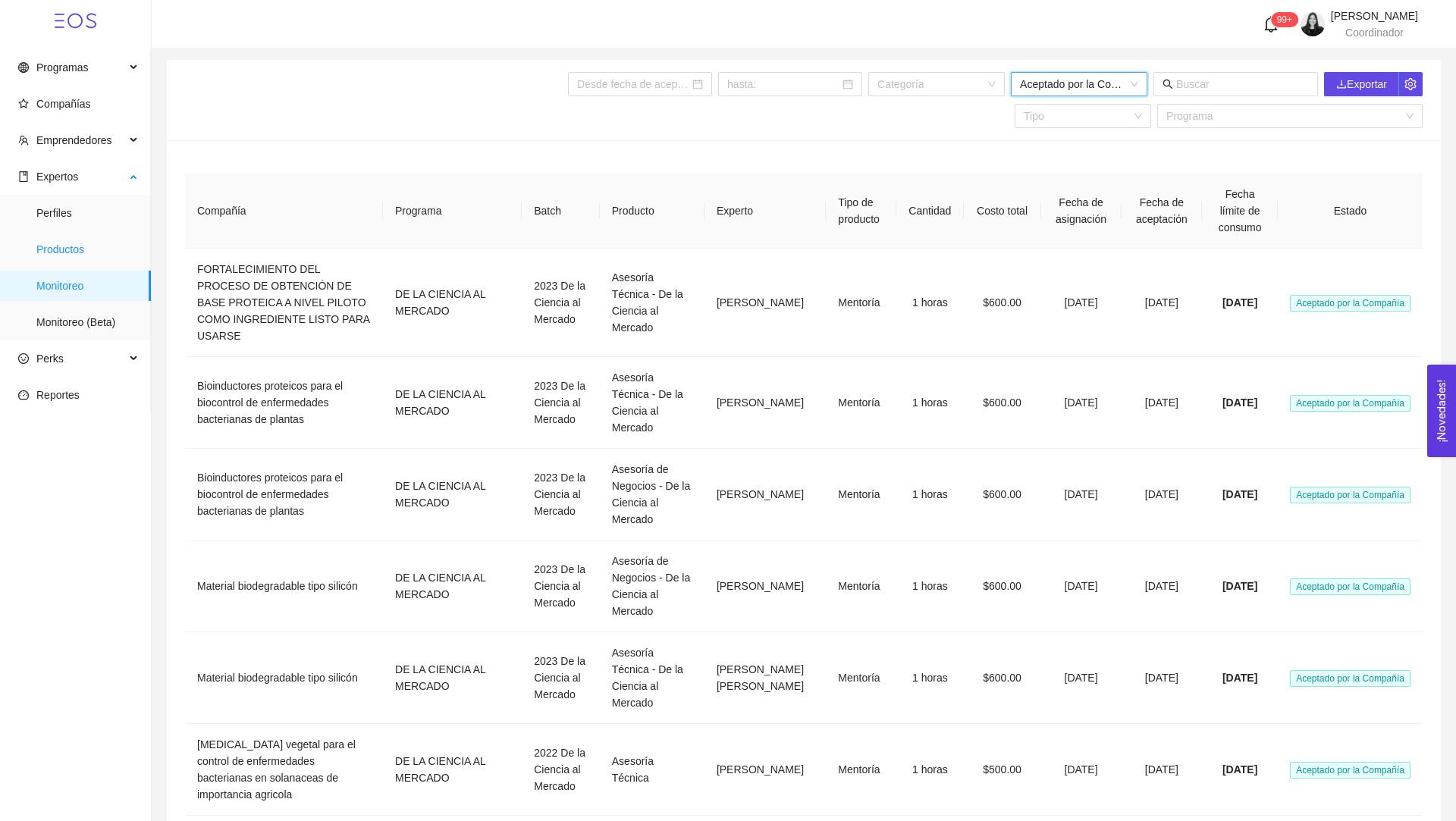
click at [60, 248] on span "Productos" at bounding box center [87, 249] width 102 height 30
